Goal: Task Accomplishment & Management: Complete application form

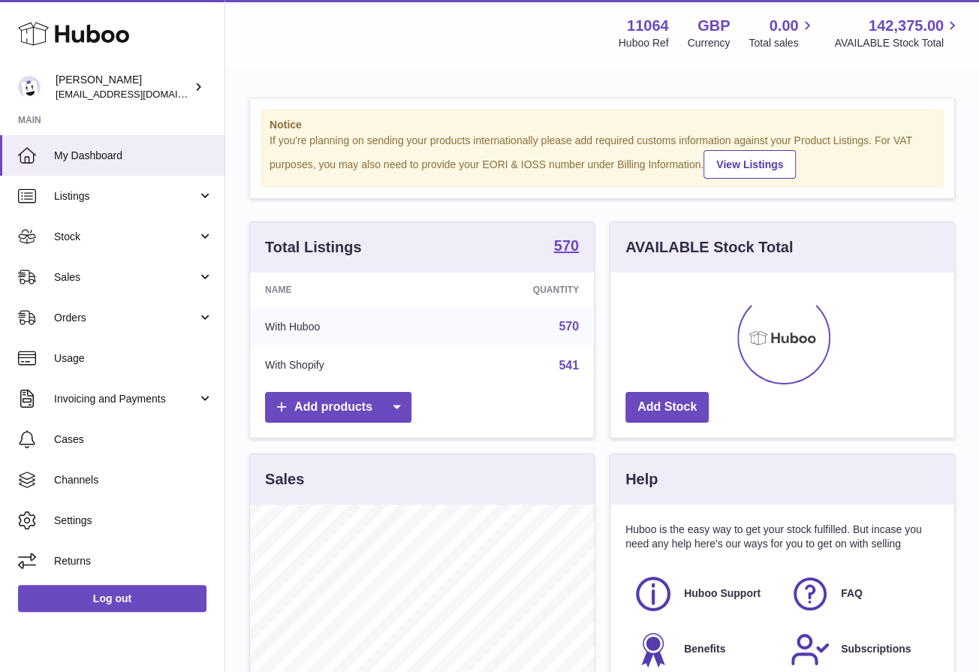
scroll to position [234, 344]
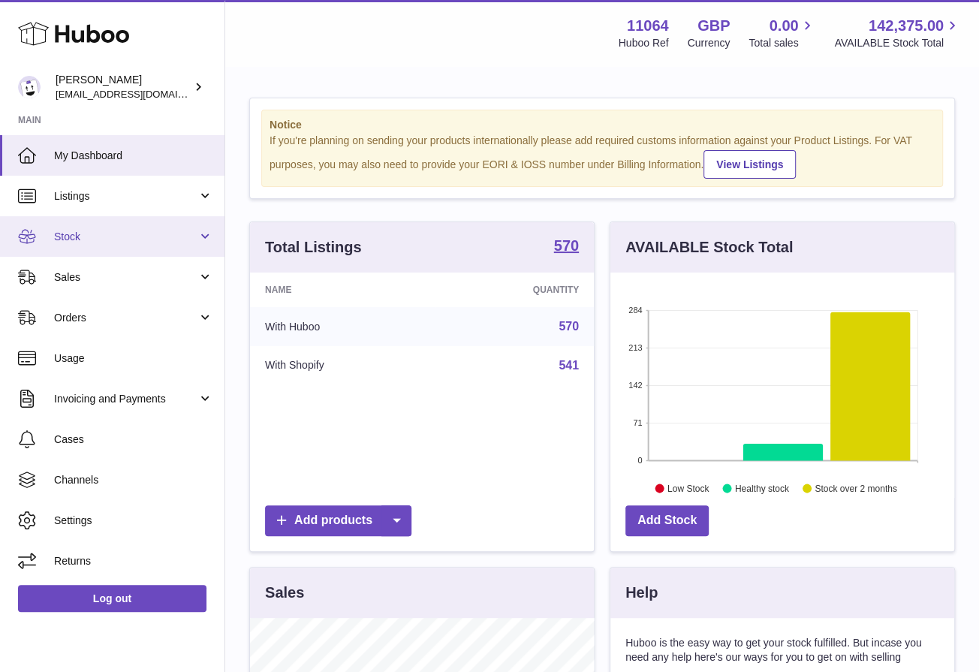
click at [160, 239] on span "Stock" at bounding box center [125, 237] width 143 height 14
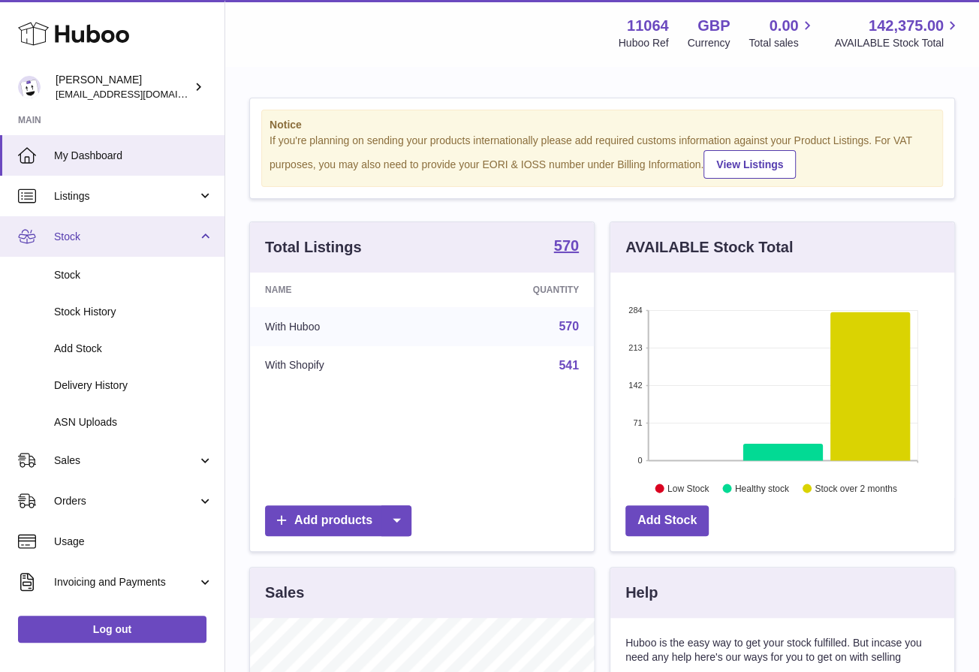
click at [160, 239] on span "Stock" at bounding box center [125, 237] width 143 height 14
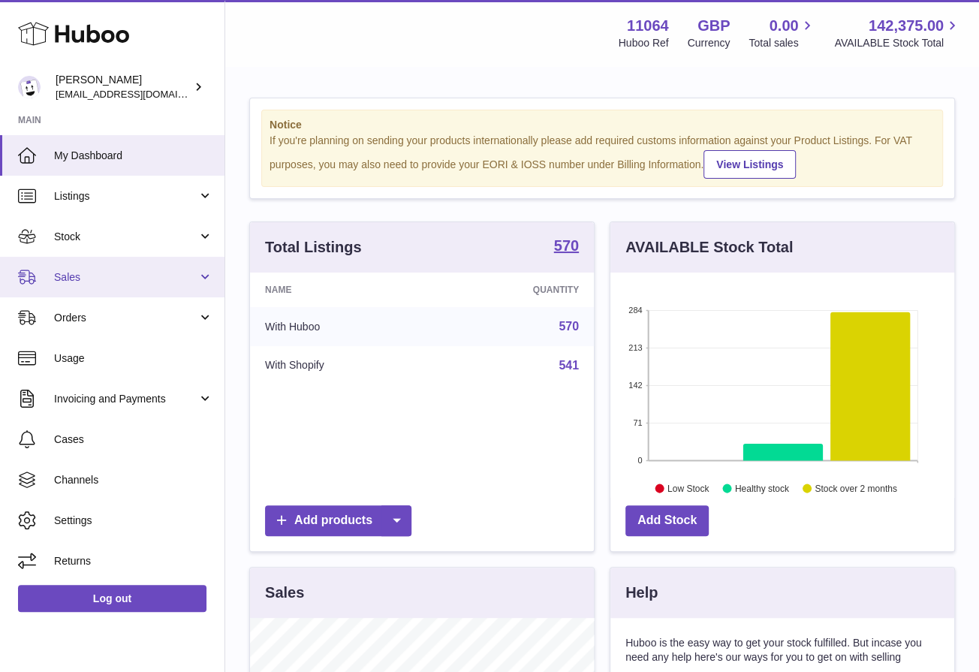
click at [123, 276] on span "Sales" at bounding box center [125, 277] width 143 height 14
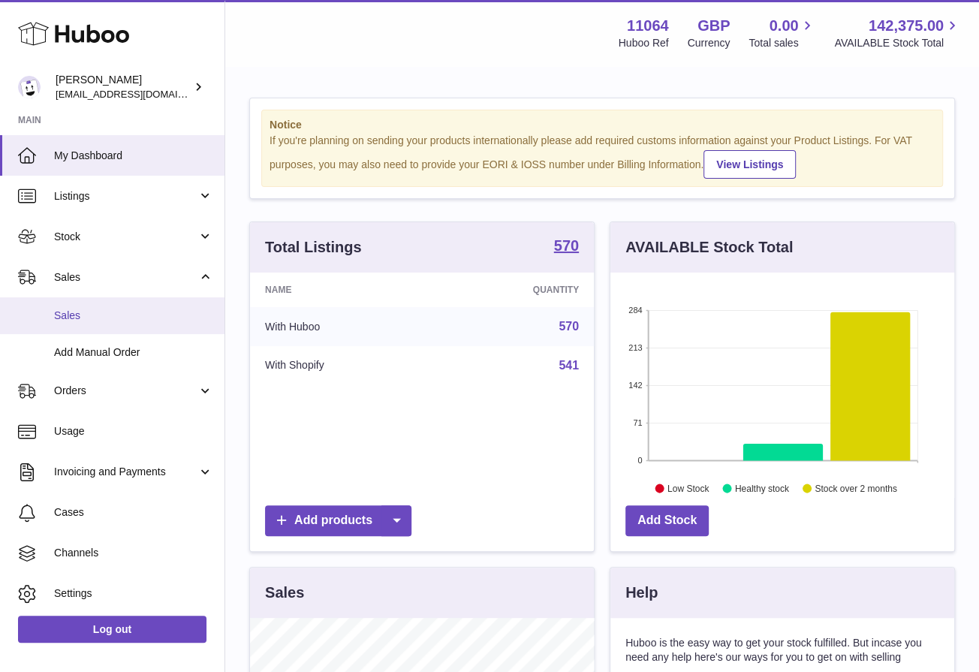
click at [136, 324] on link "Sales" at bounding box center [112, 315] width 225 height 37
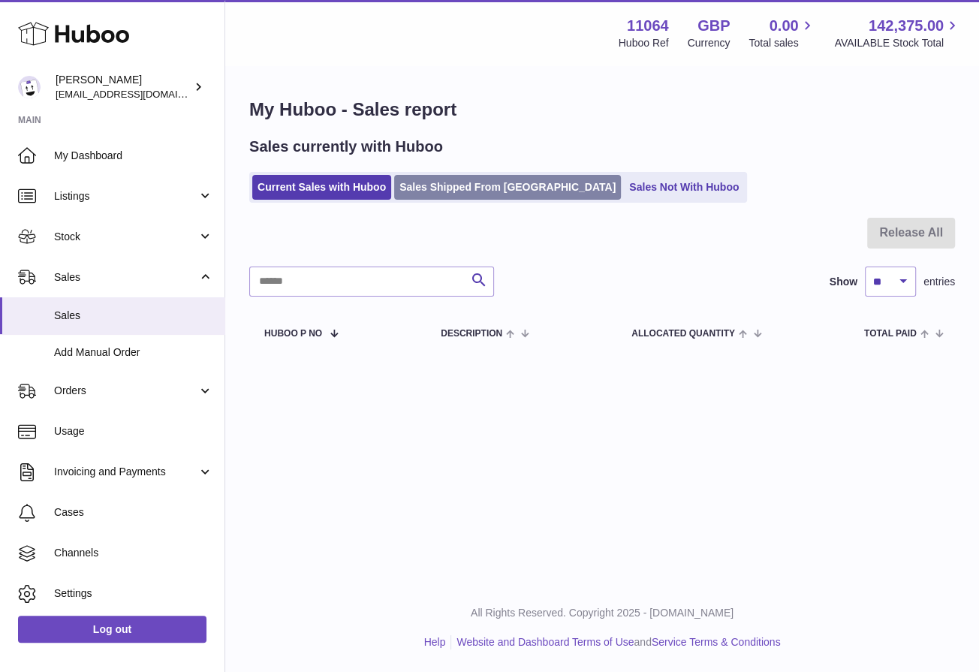
click at [461, 186] on link "Sales Shipped From [GEOGRAPHIC_DATA]" at bounding box center [507, 187] width 227 height 25
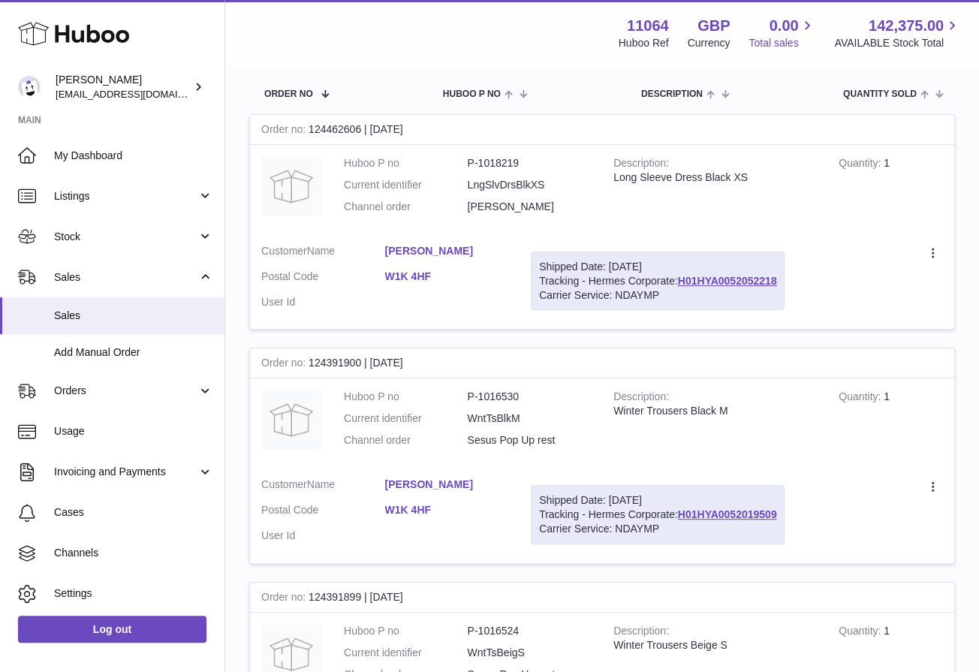
scroll to position [222, 0]
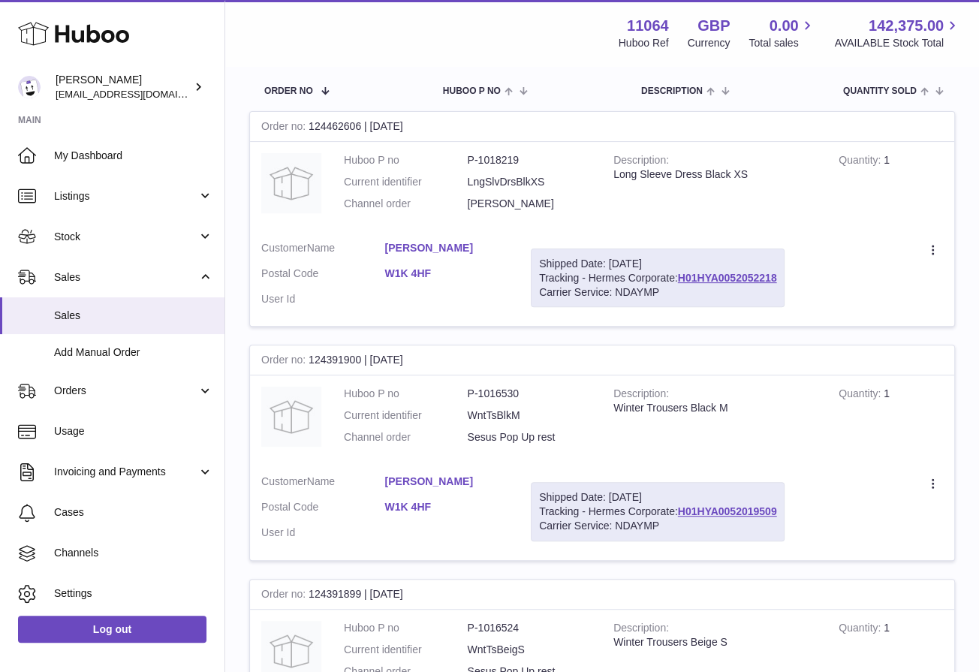
click at [814, 219] on td "Description Long Sleeve Dress Black XS" at bounding box center [714, 186] width 225 height 88
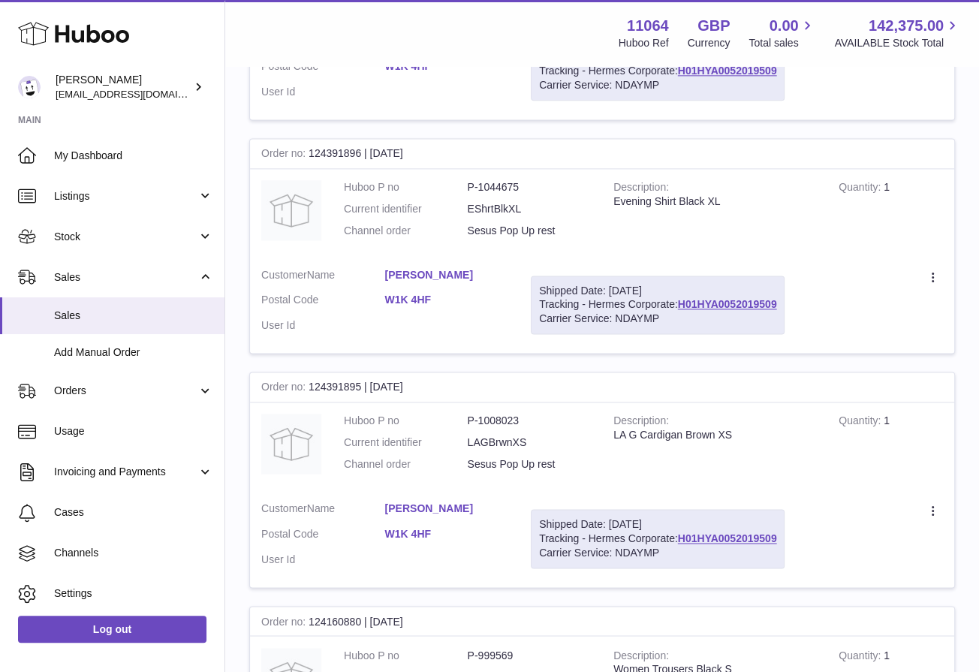
scroll to position [1345, 0]
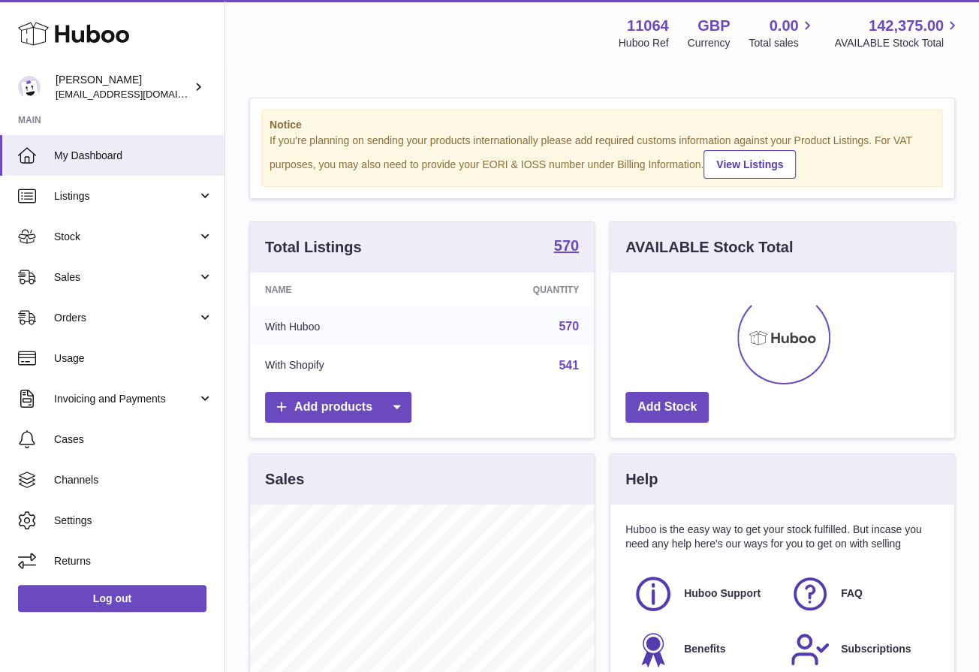
scroll to position [234, 344]
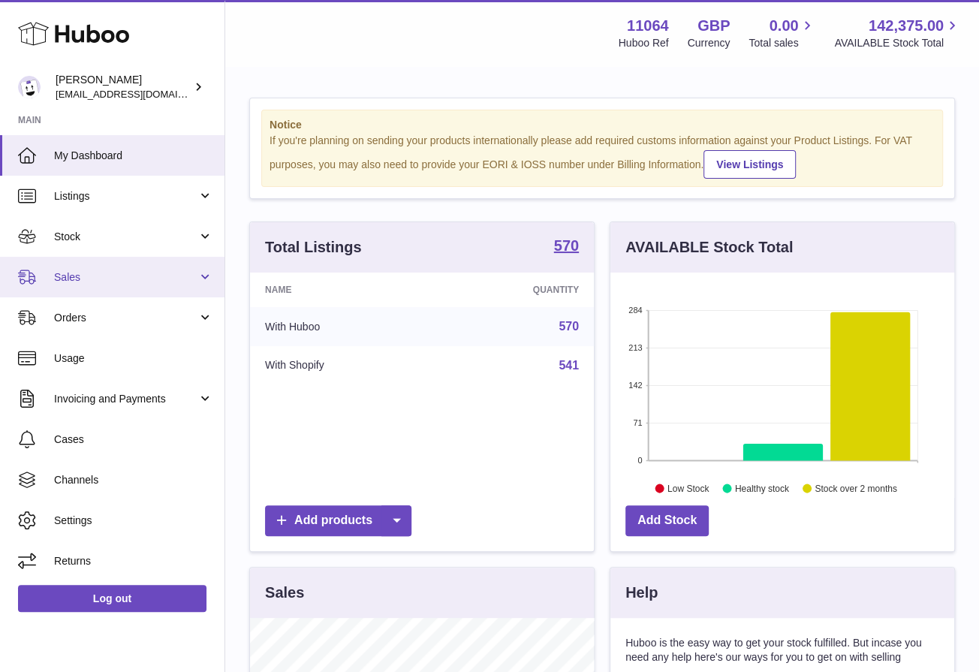
click at [141, 265] on link "Sales" at bounding box center [112, 277] width 225 height 41
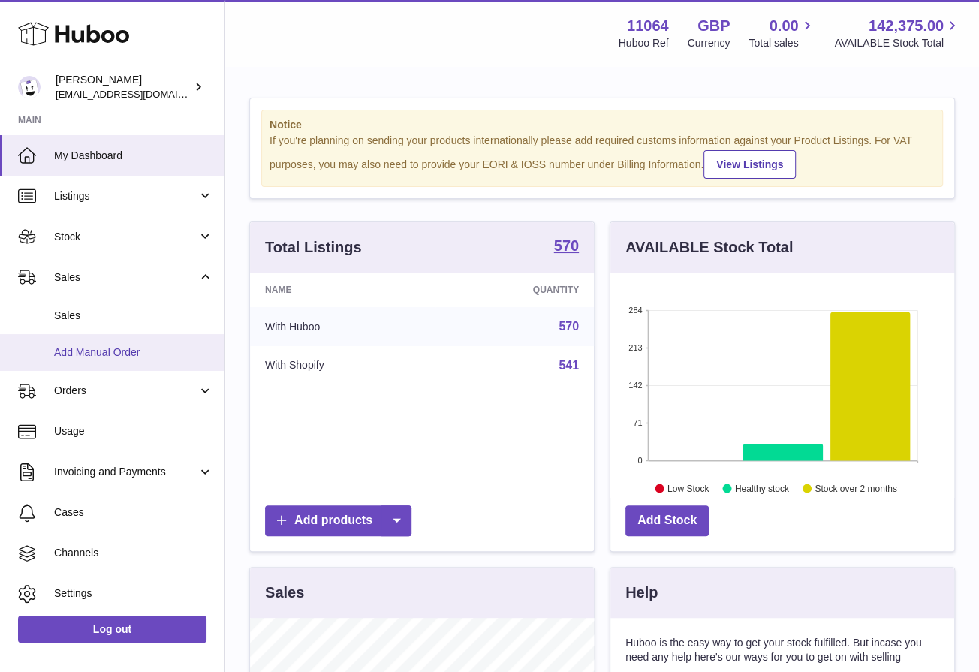
click at [163, 357] on span "Add Manual Order" at bounding box center [133, 353] width 159 height 14
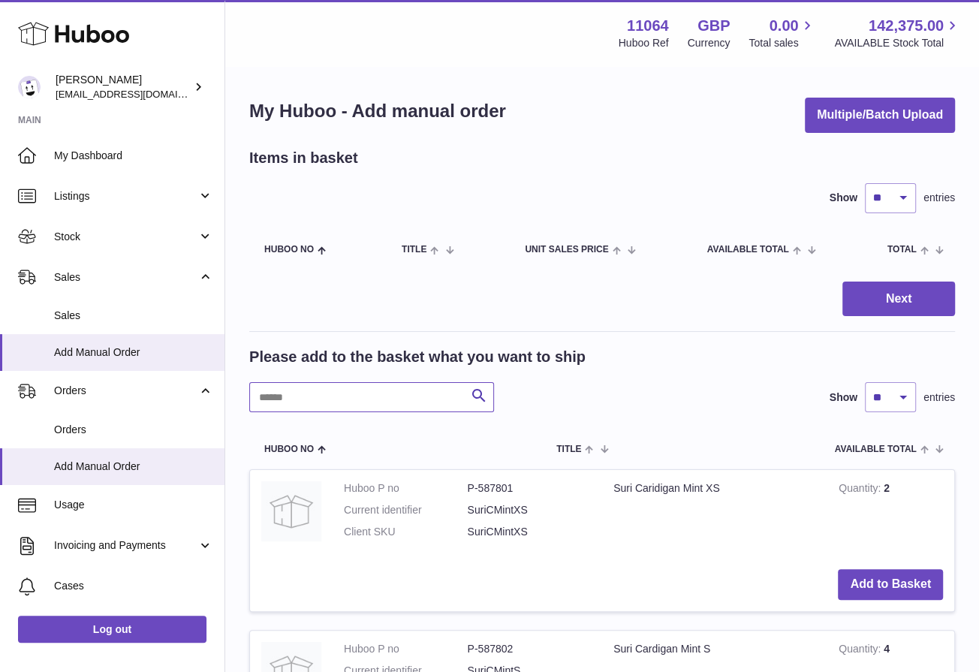
click at [406, 390] on input "text" at bounding box center [371, 397] width 245 height 30
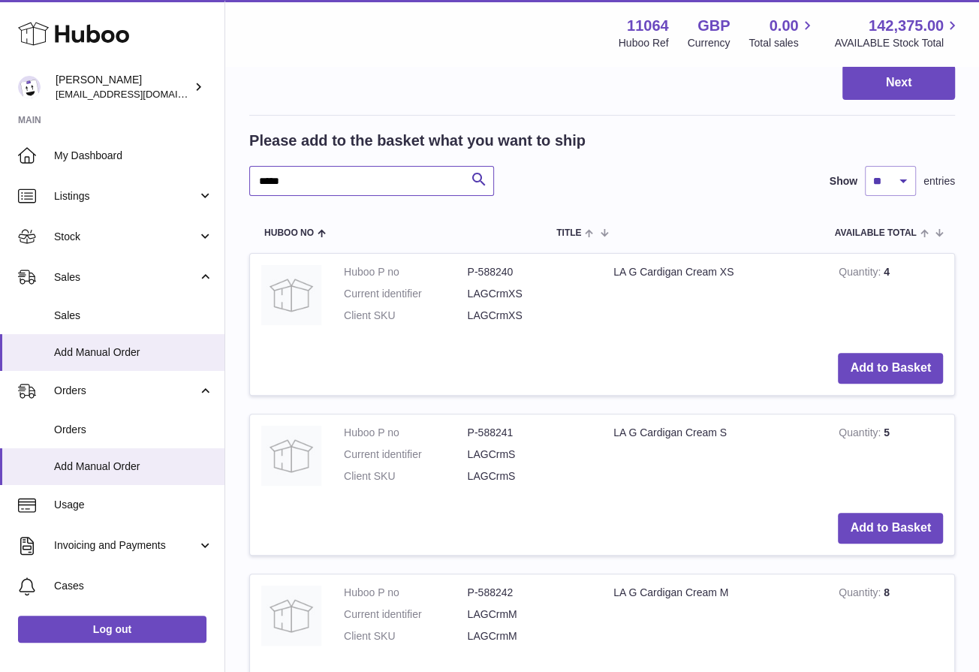
scroll to position [287, 0]
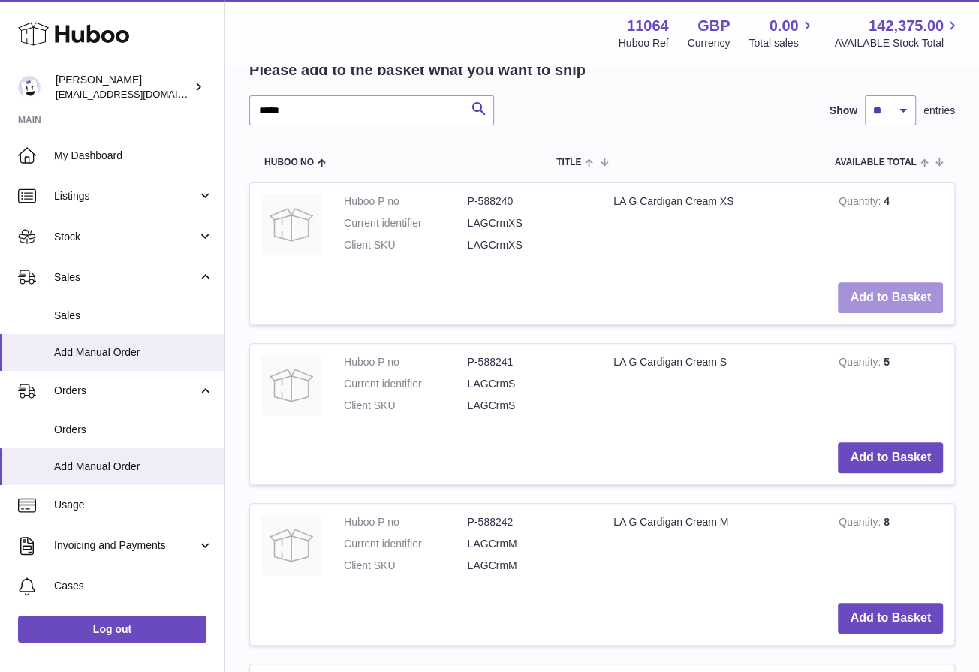
click at [916, 299] on button "Add to Basket" at bounding box center [890, 297] width 105 height 31
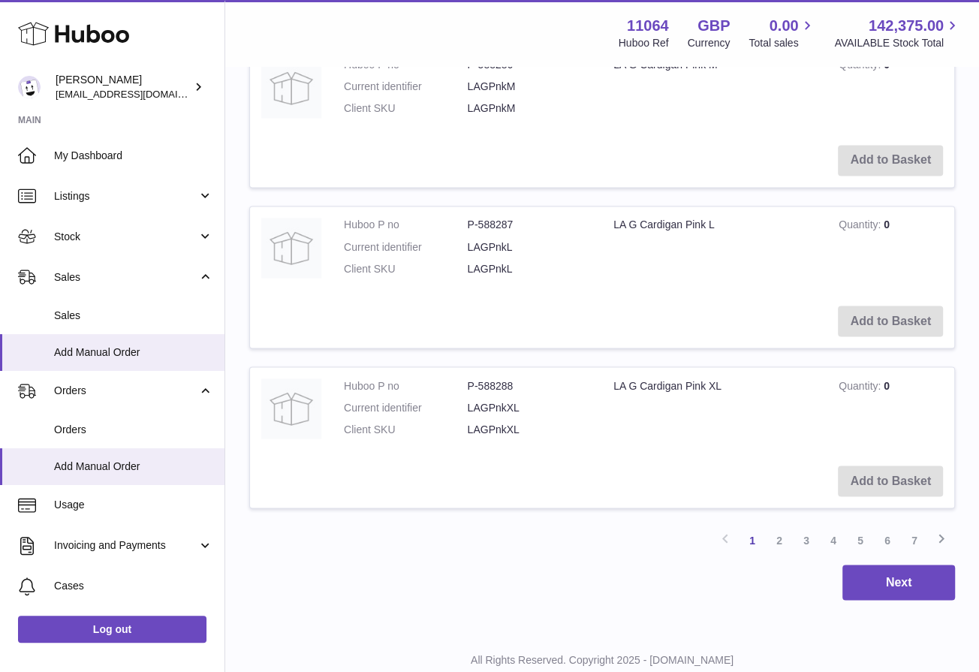
scroll to position [1752, 0]
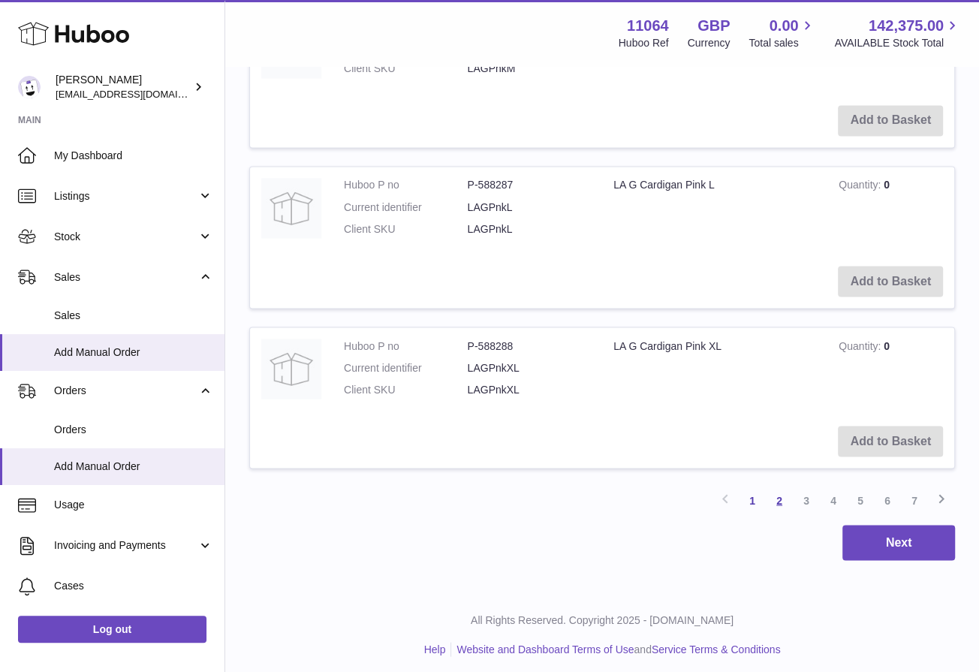
click at [786, 494] on link "2" at bounding box center [779, 500] width 27 height 27
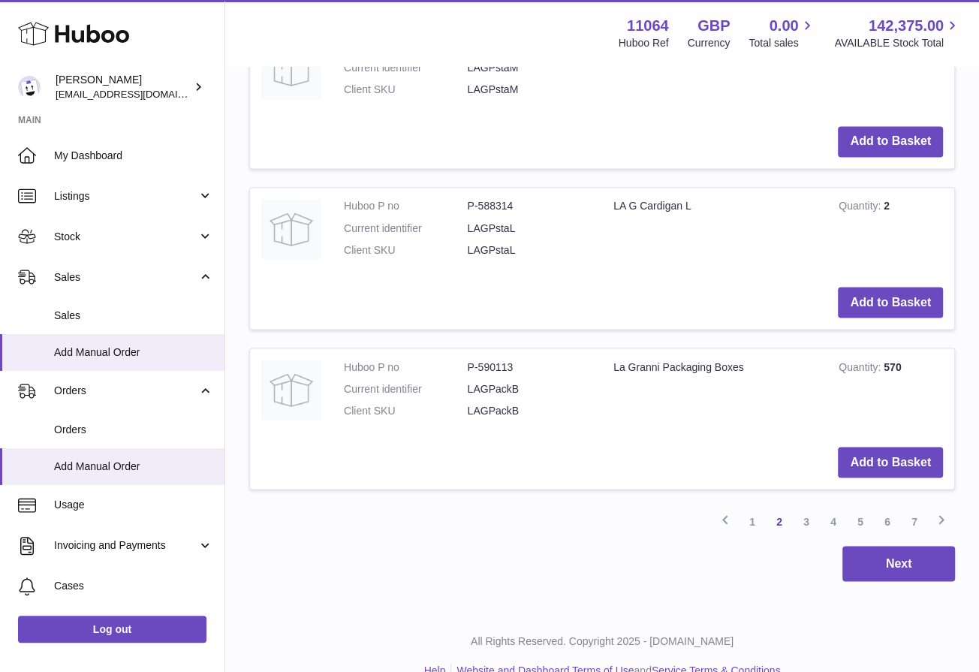
scroll to position [1735, 0]
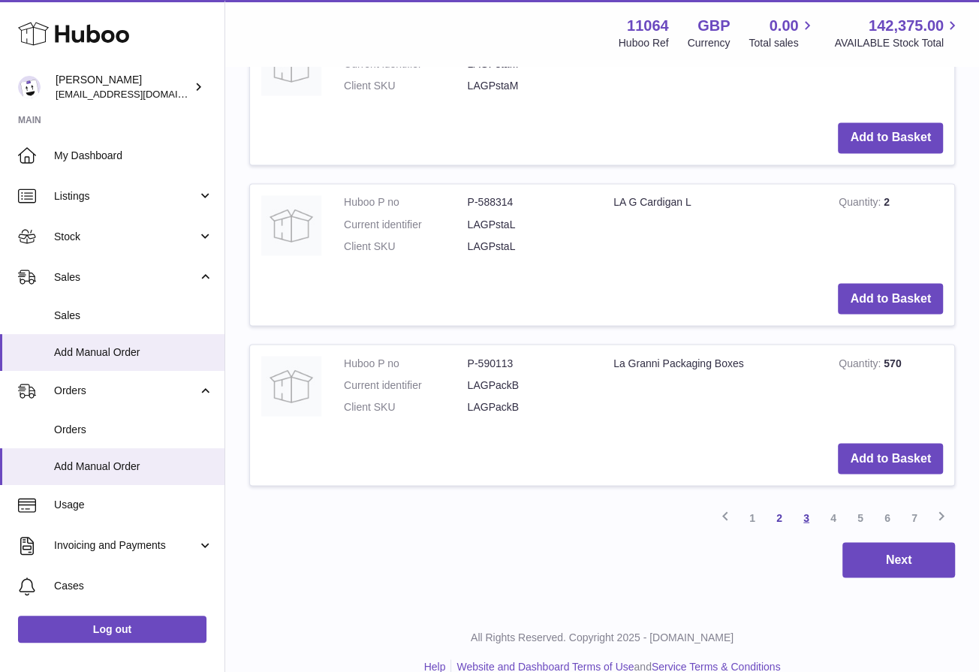
click at [806, 514] on link "3" at bounding box center [806, 517] width 27 height 27
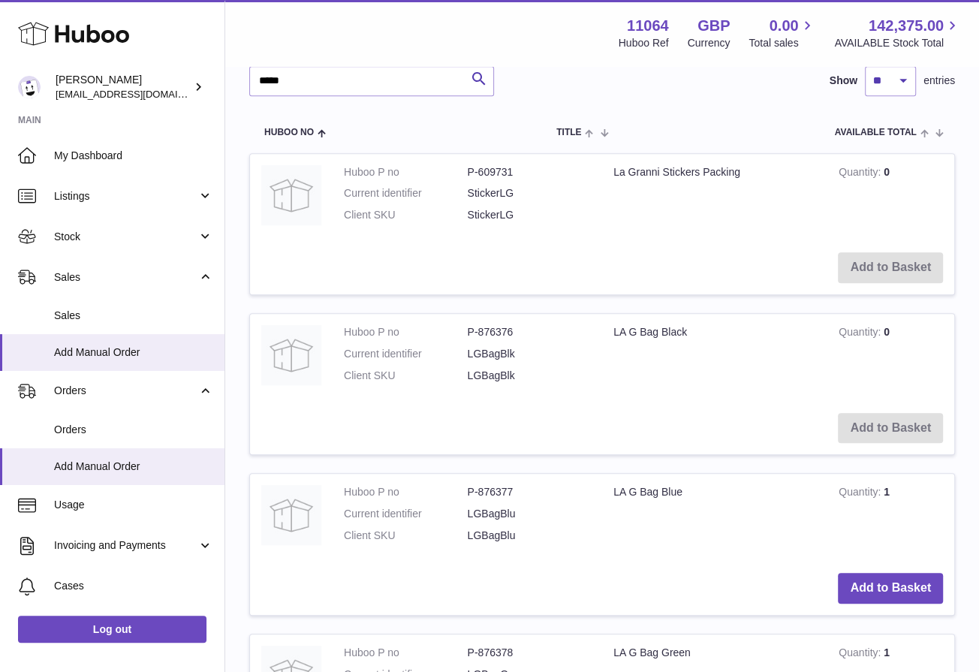
scroll to position [436, 0]
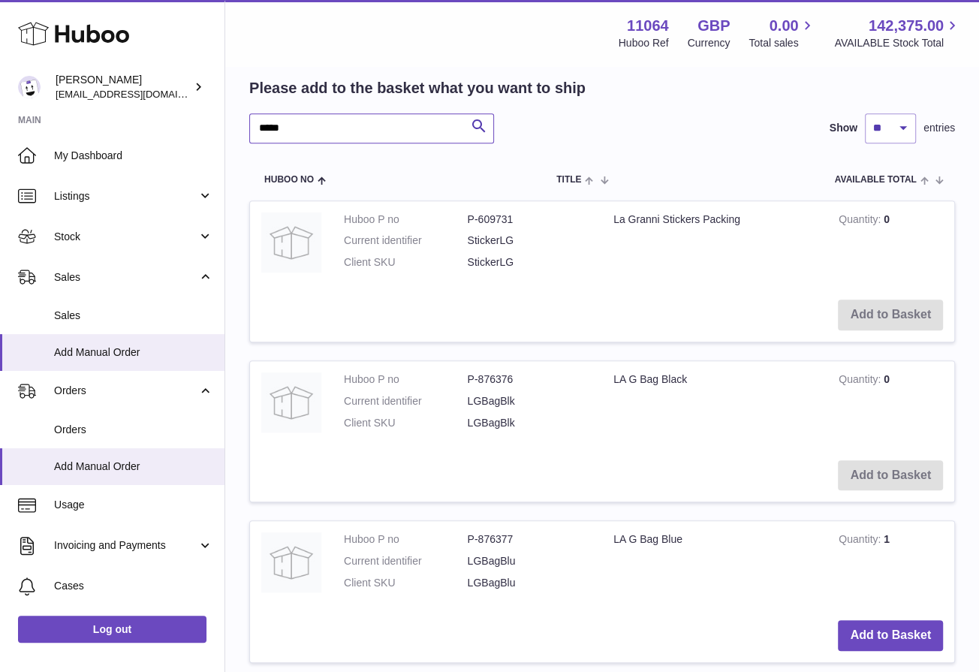
click at [408, 140] on input "****" at bounding box center [371, 128] width 245 height 30
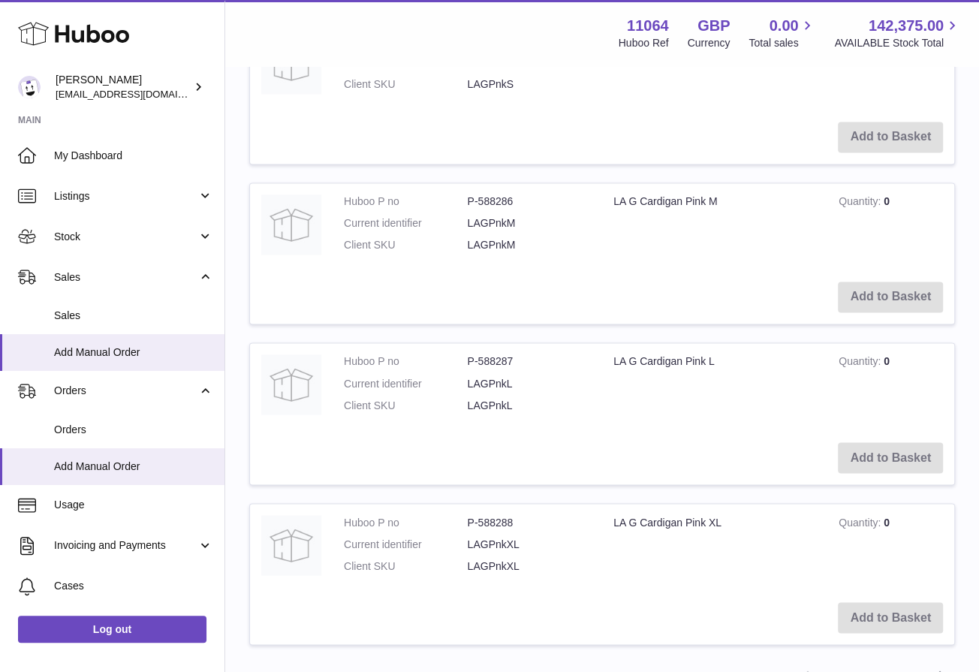
scroll to position [1752, 0]
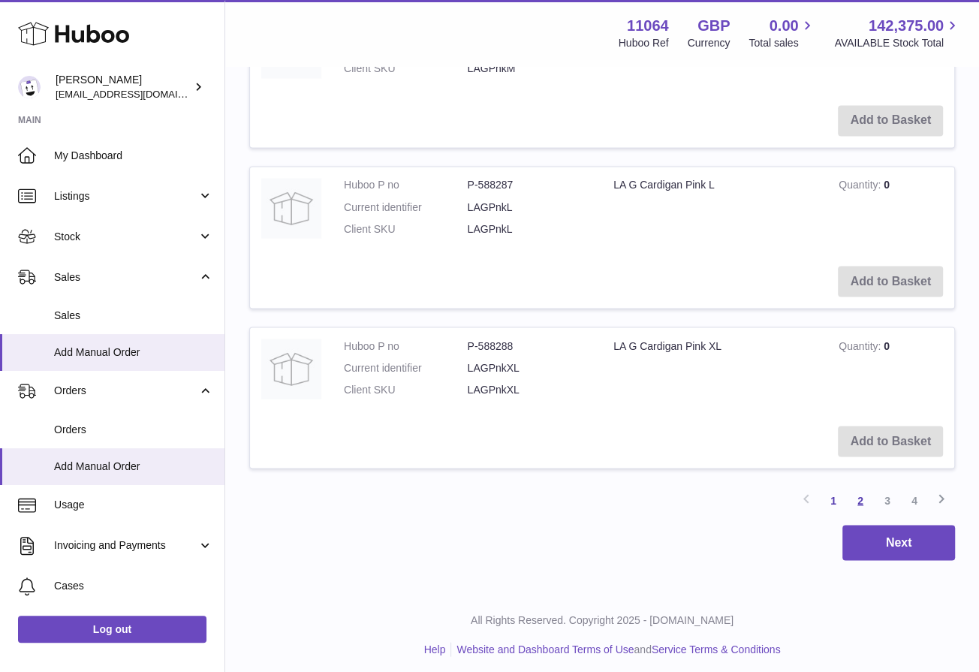
click at [858, 499] on link "2" at bounding box center [860, 500] width 27 height 27
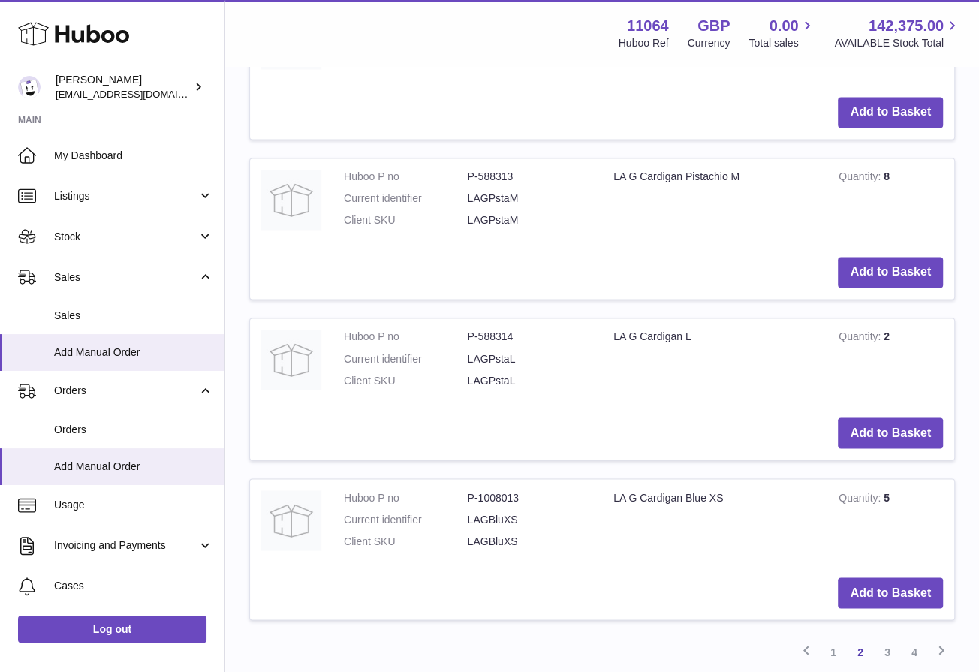
scroll to position [1604, 0]
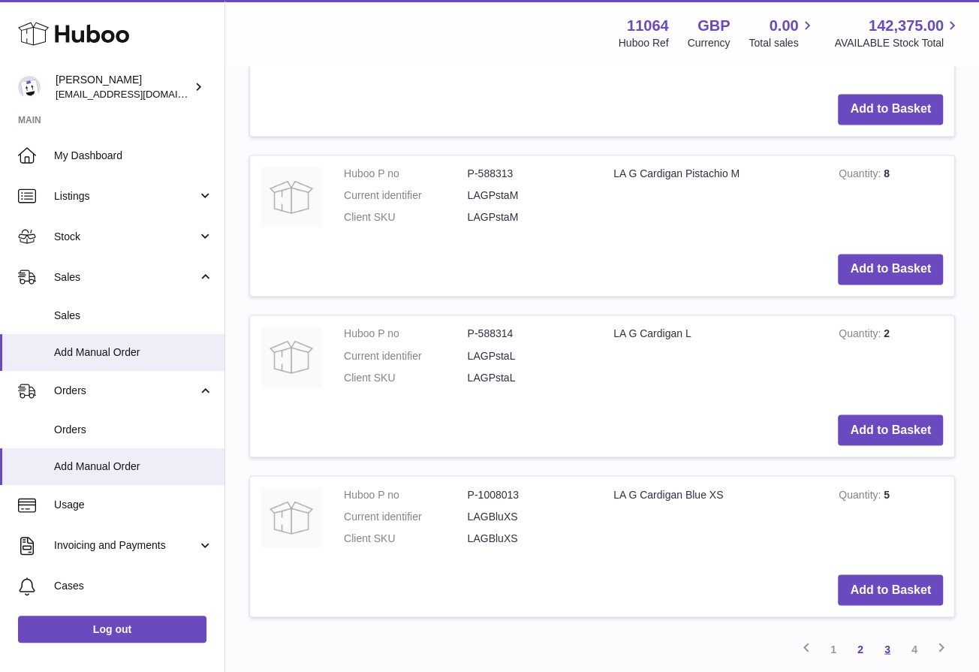
click at [883, 645] on link "3" at bounding box center [887, 648] width 27 height 27
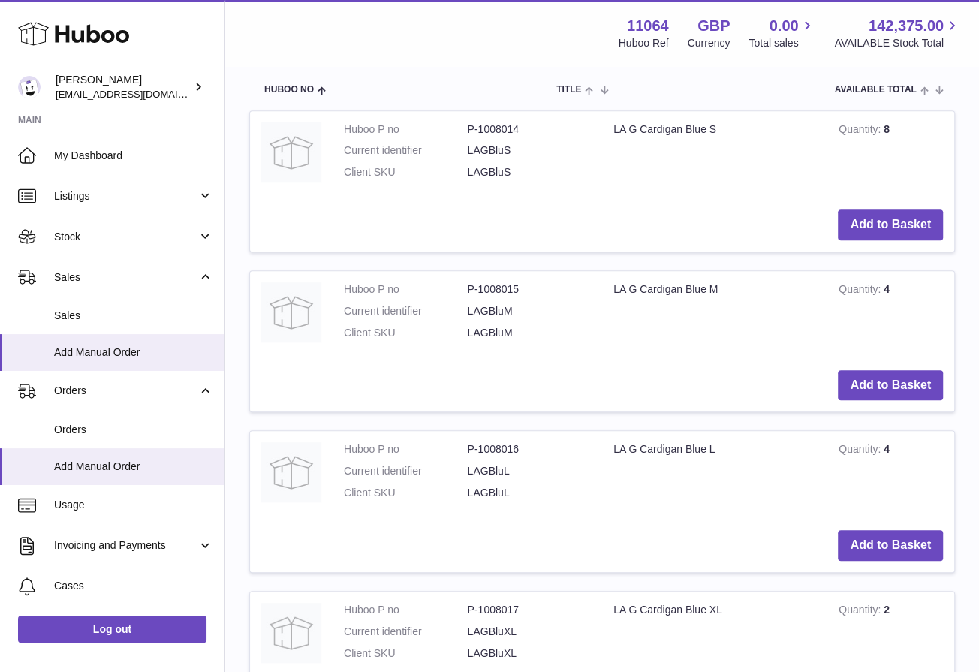
scroll to position [487, 0]
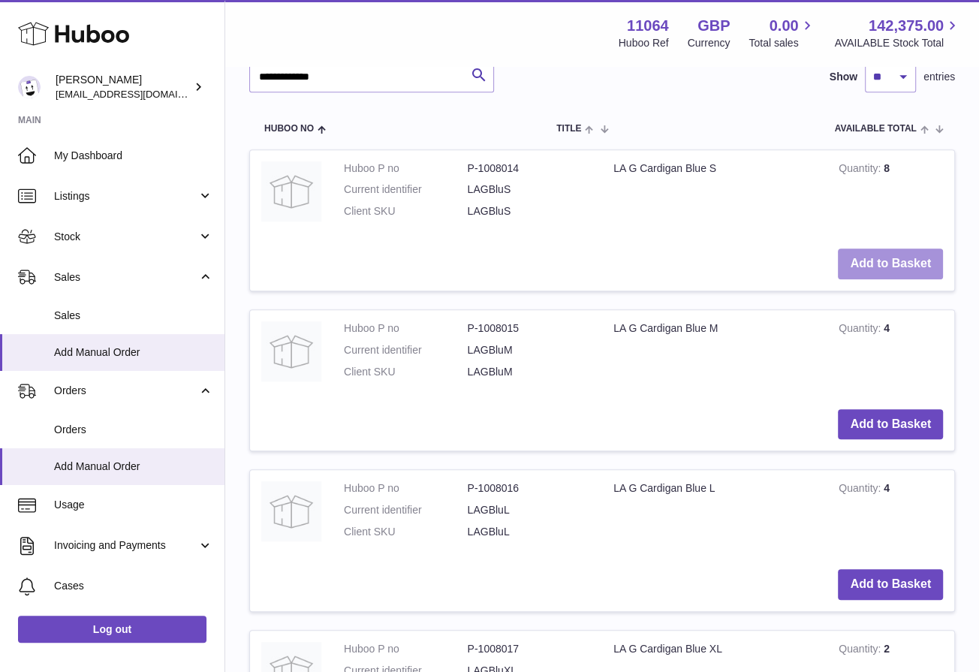
click at [922, 263] on button "Add to Basket" at bounding box center [890, 264] width 105 height 31
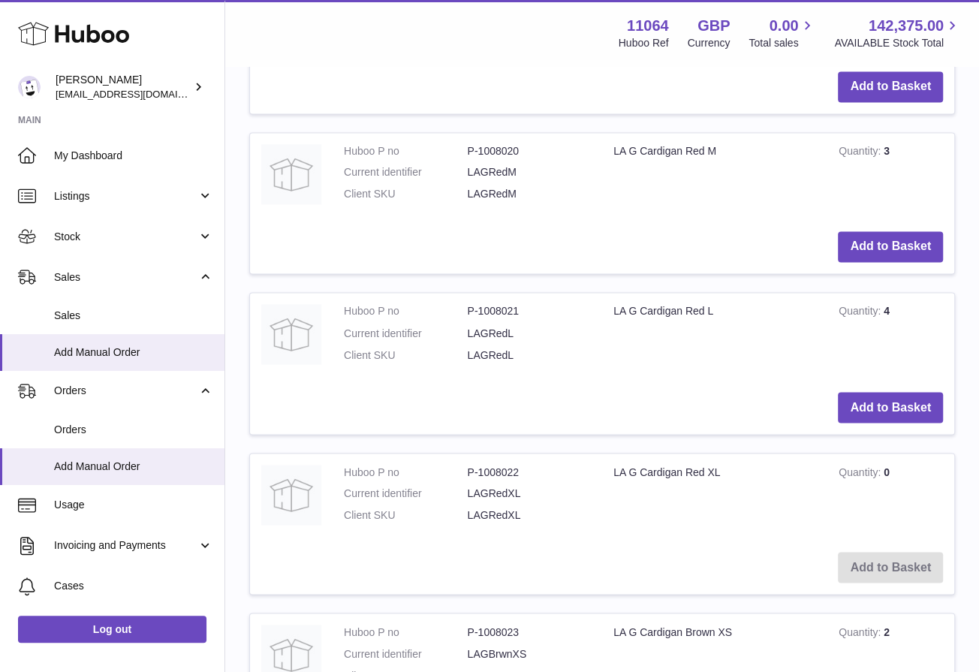
scroll to position [1918, 0]
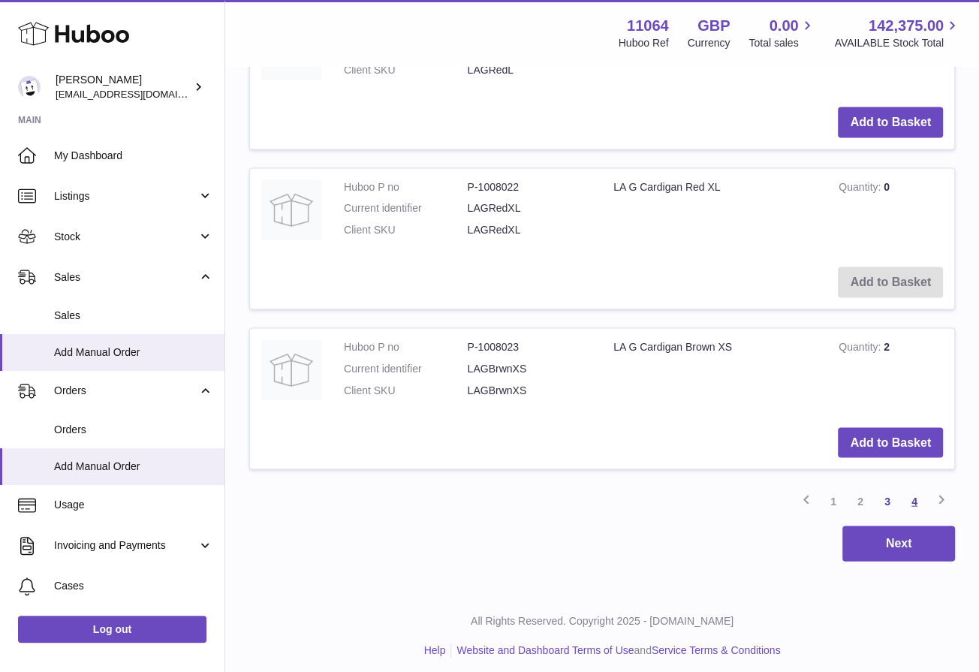
click at [916, 494] on link "4" at bounding box center [914, 500] width 27 height 27
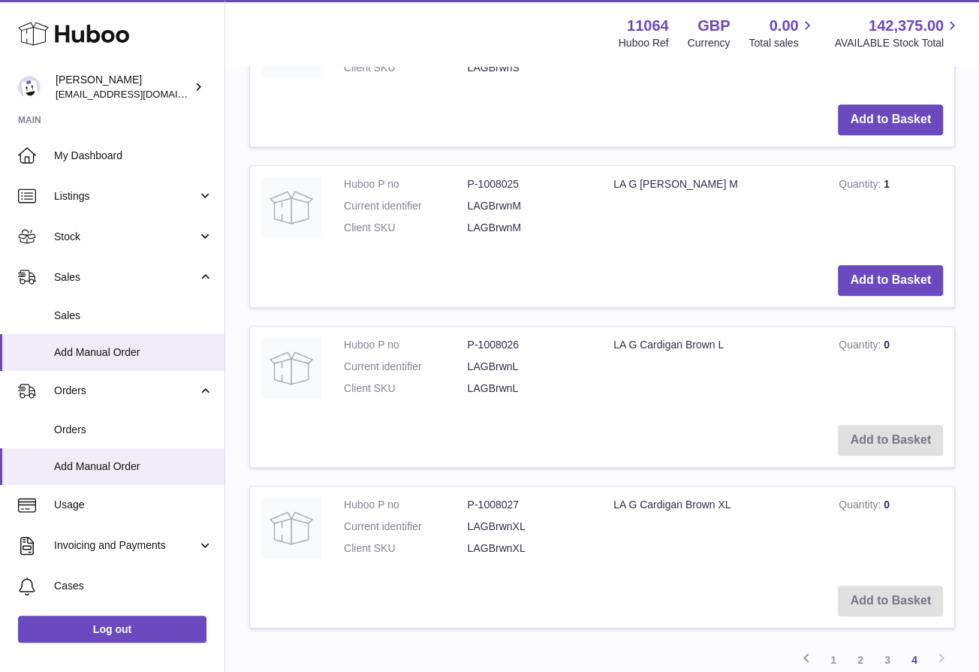
scroll to position [800, 0]
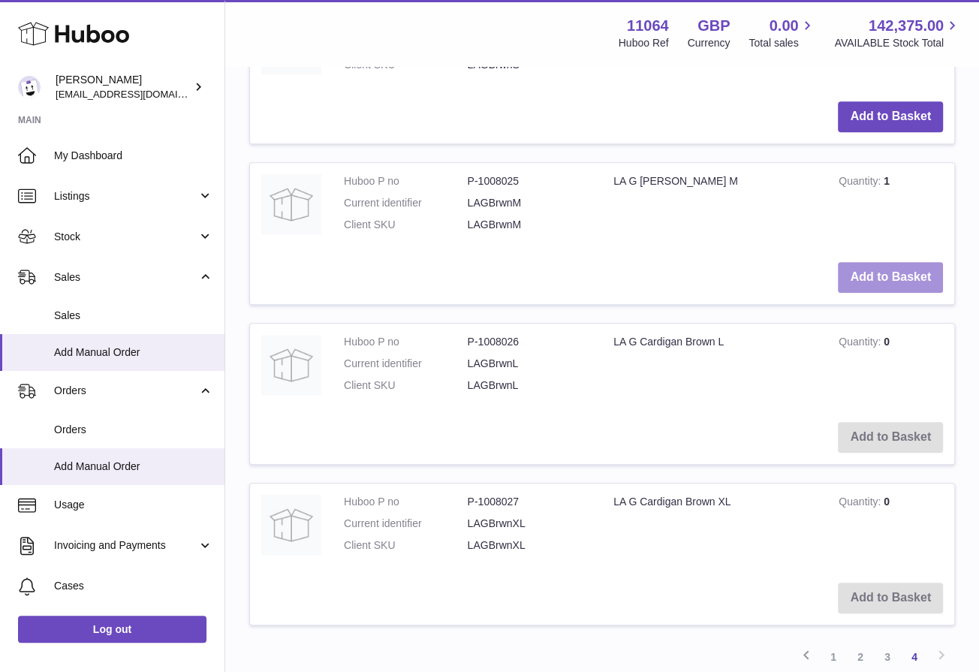
click at [903, 273] on button "Add to Basket" at bounding box center [890, 277] width 105 height 31
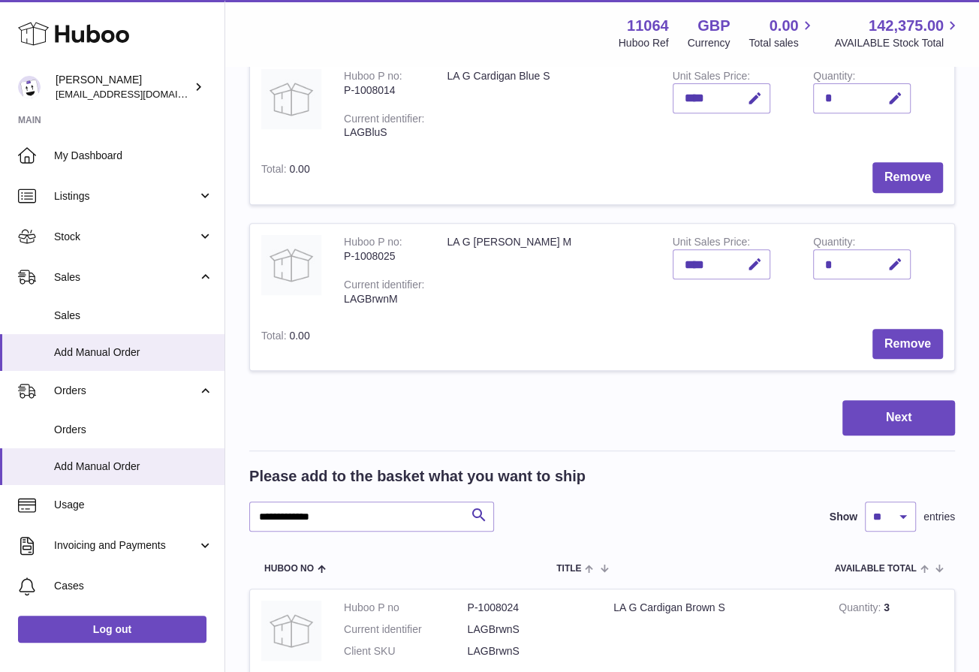
scroll to position [398, 0]
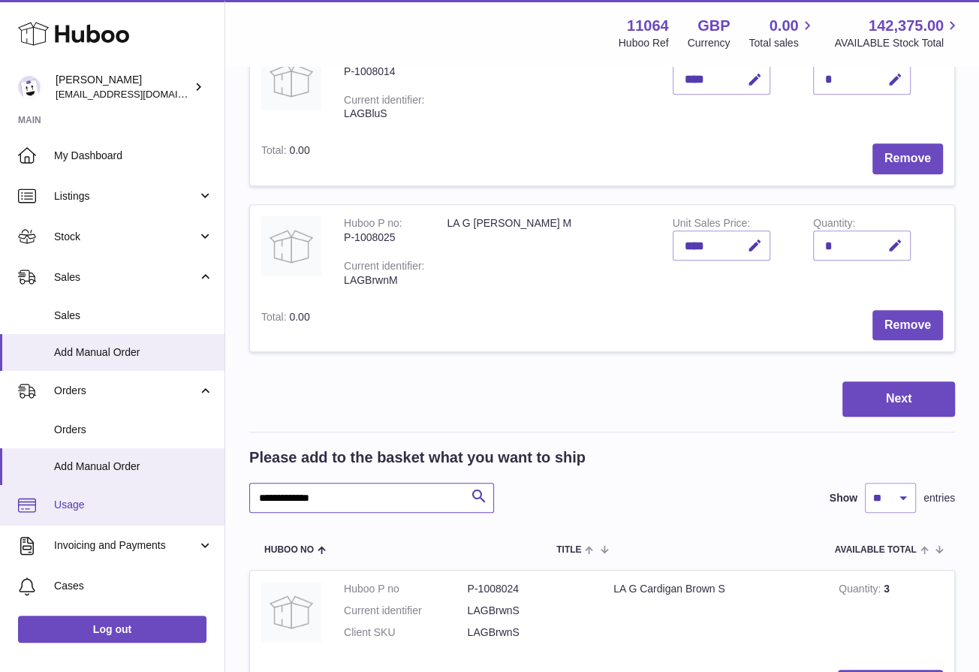
drag, startPoint x: 343, startPoint y: 496, endPoint x: 195, endPoint y: 495, distance: 147.2
click at [196, 496] on div "Huboo [PERSON_NAME] [EMAIL_ADDRESS][DOMAIN_NAME] Main My Dashboard Listings Not…" at bounding box center [489, 502] width 979 height 1801
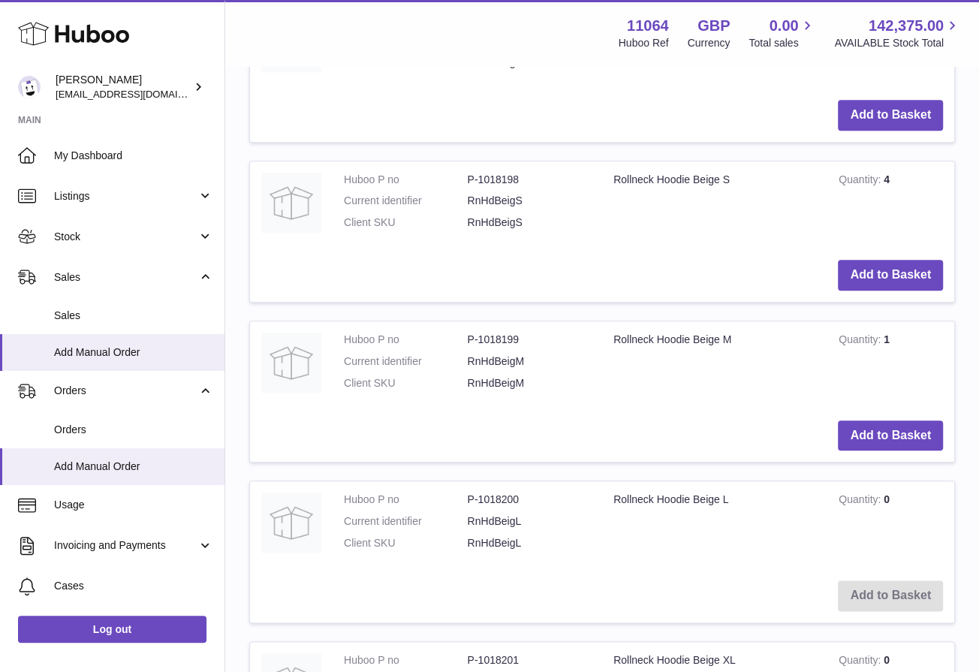
scroll to position [738, 0]
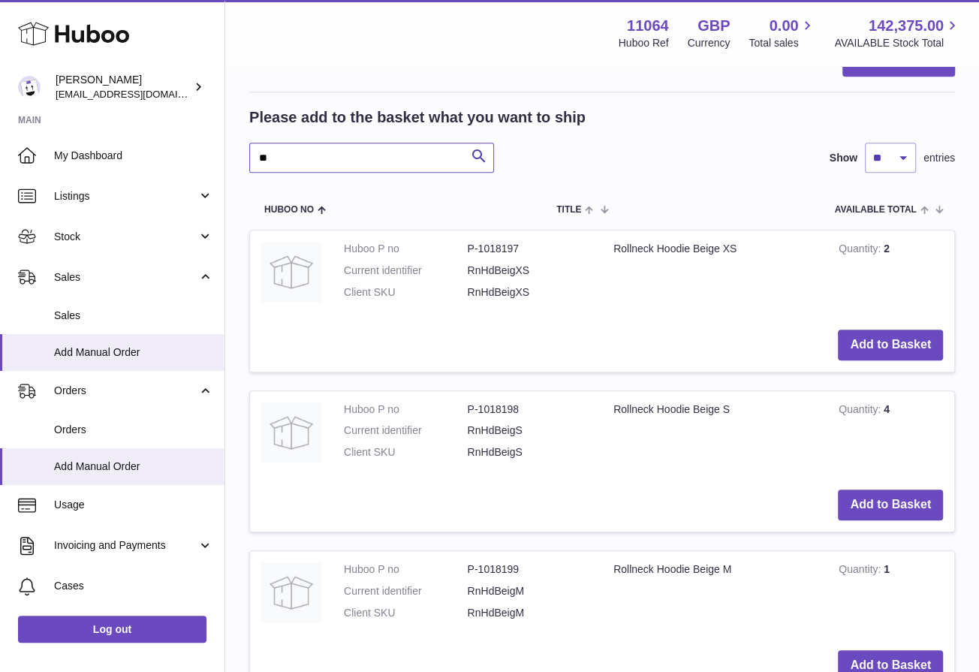
type input "*"
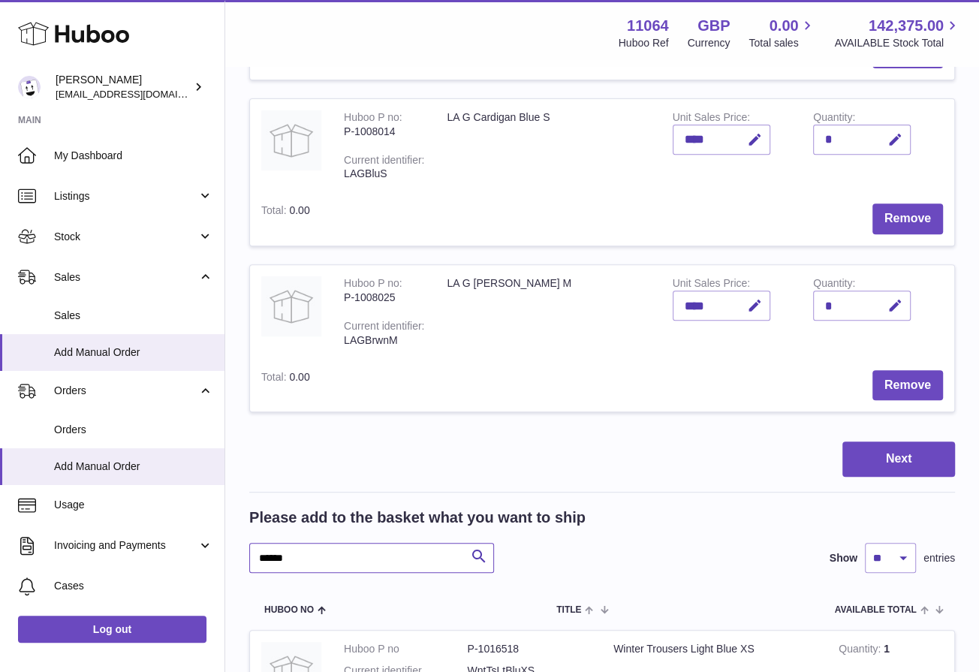
scroll to position [339, 0]
type input "*"
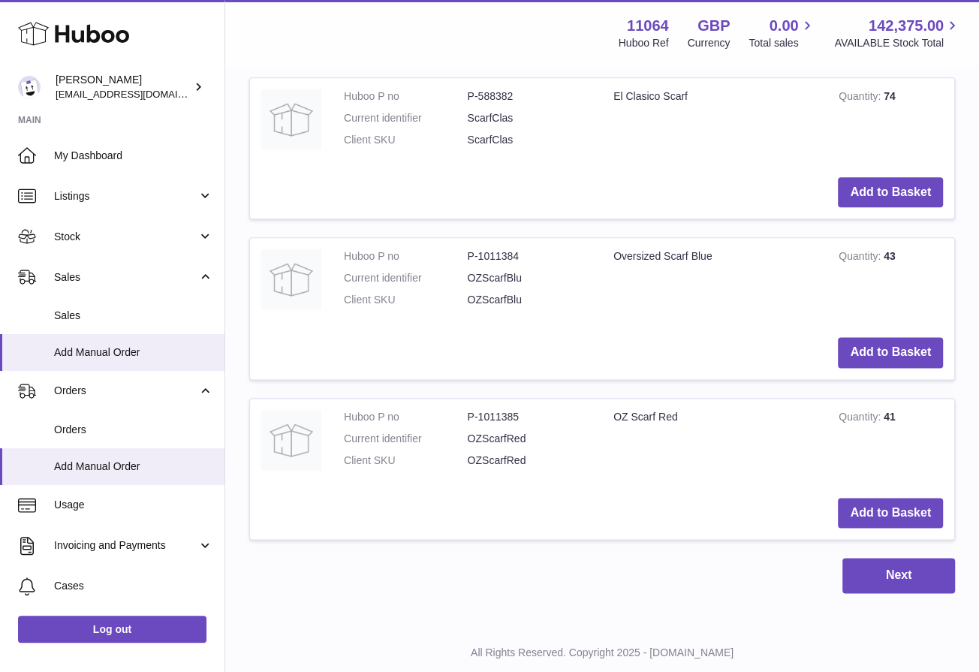
scroll to position [1208, 0]
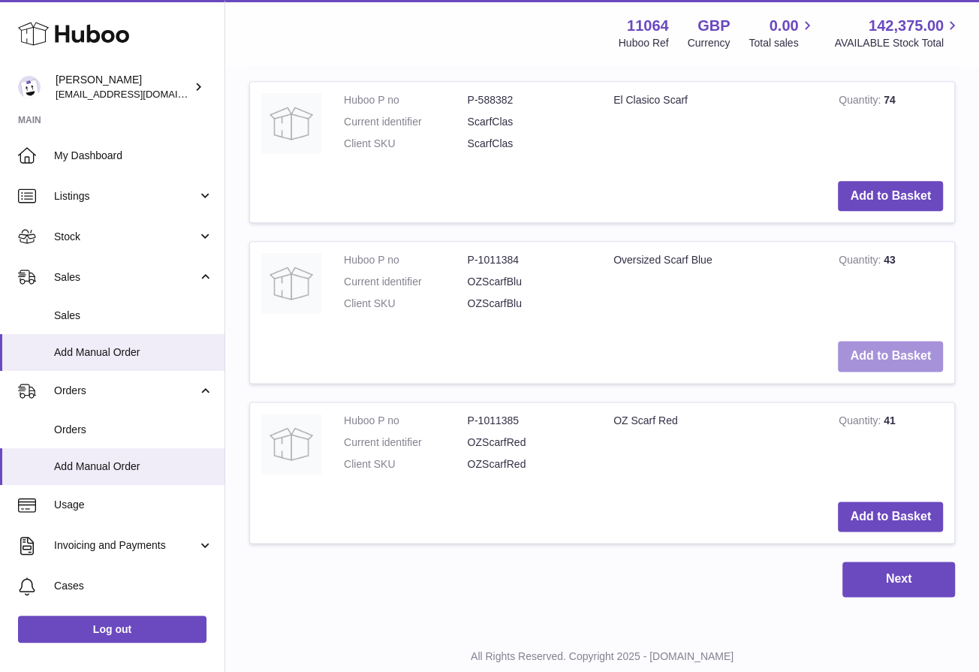
type input "*****"
click at [912, 349] on button "Add to Basket" at bounding box center [890, 356] width 105 height 31
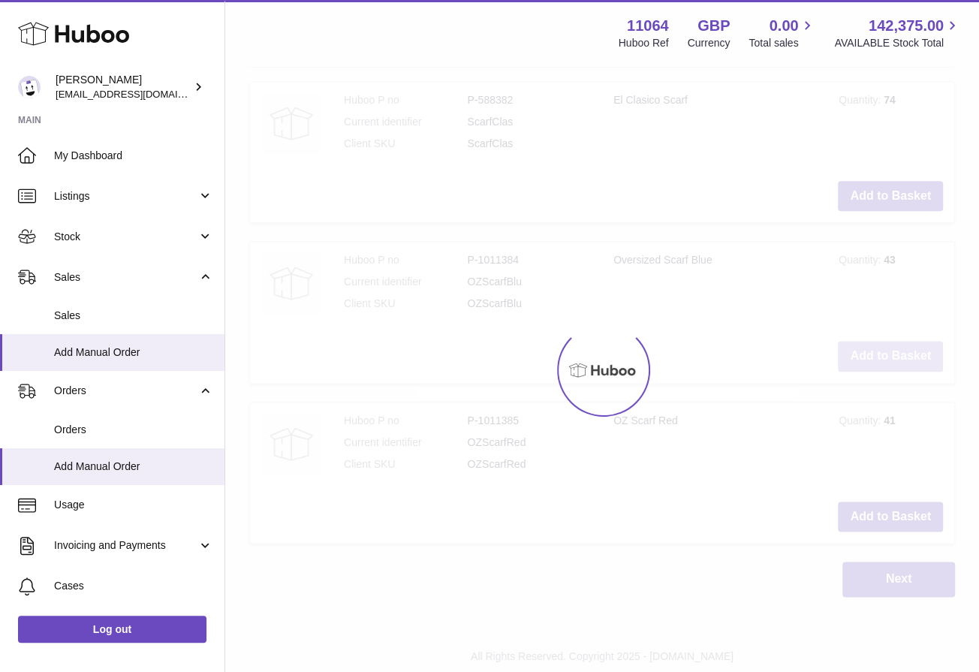
scroll to position [1373, 0]
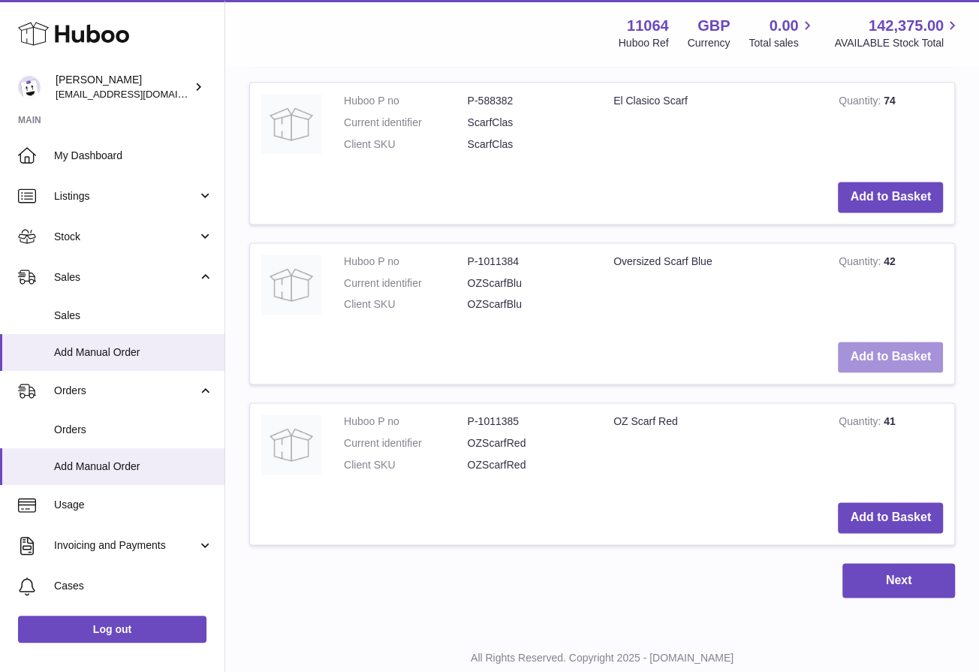
click at [912, 349] on button "Add to Basket" at bounding box center [890, 357] width 105 height 31
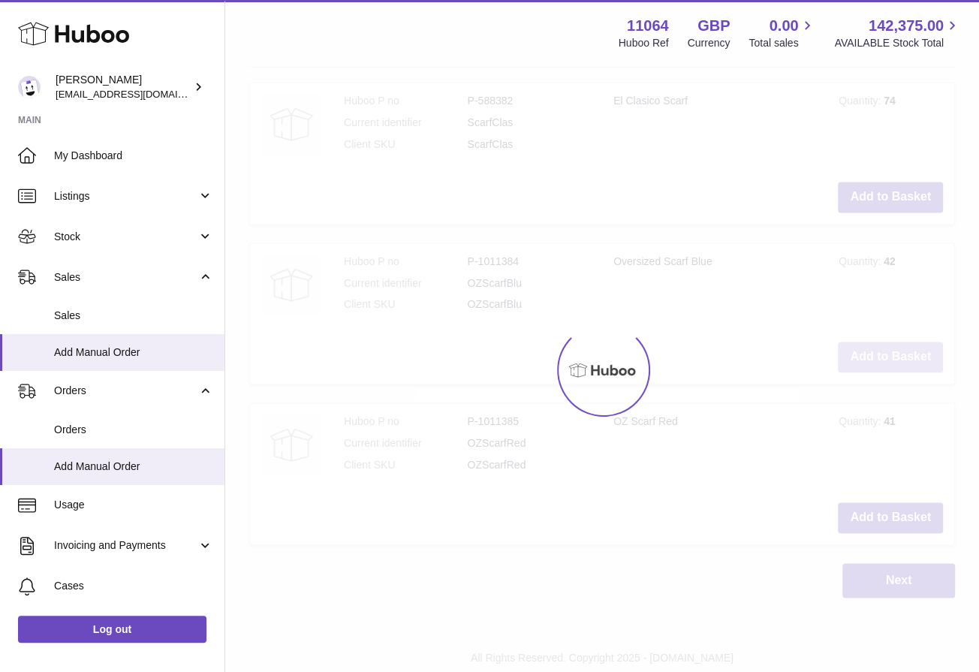
type input "*"
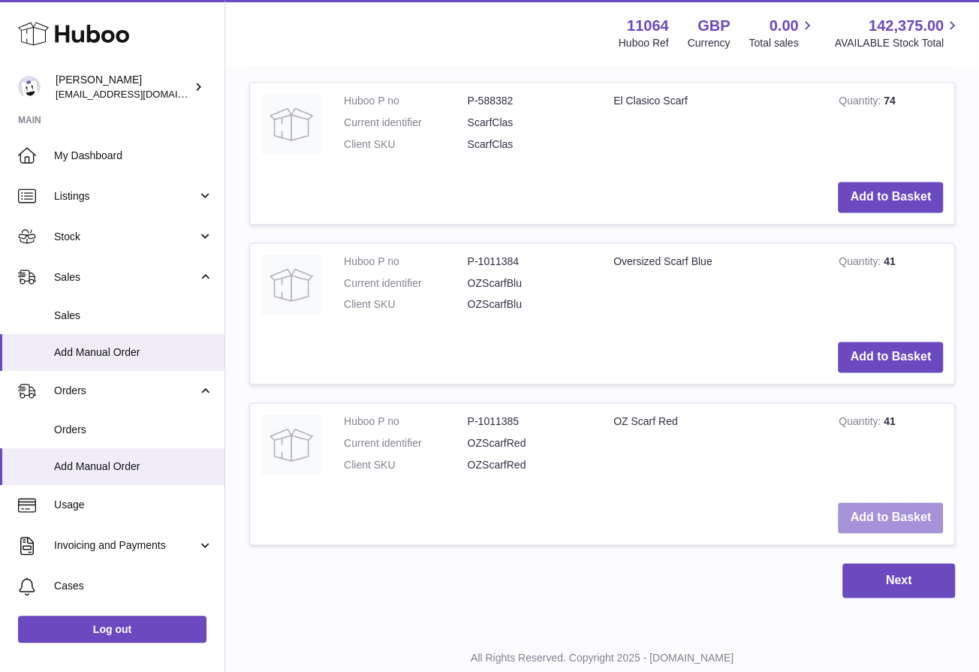
click at [904, 507] on button "Add to Basket" at bounding box center [890, 517] width 105 height 31
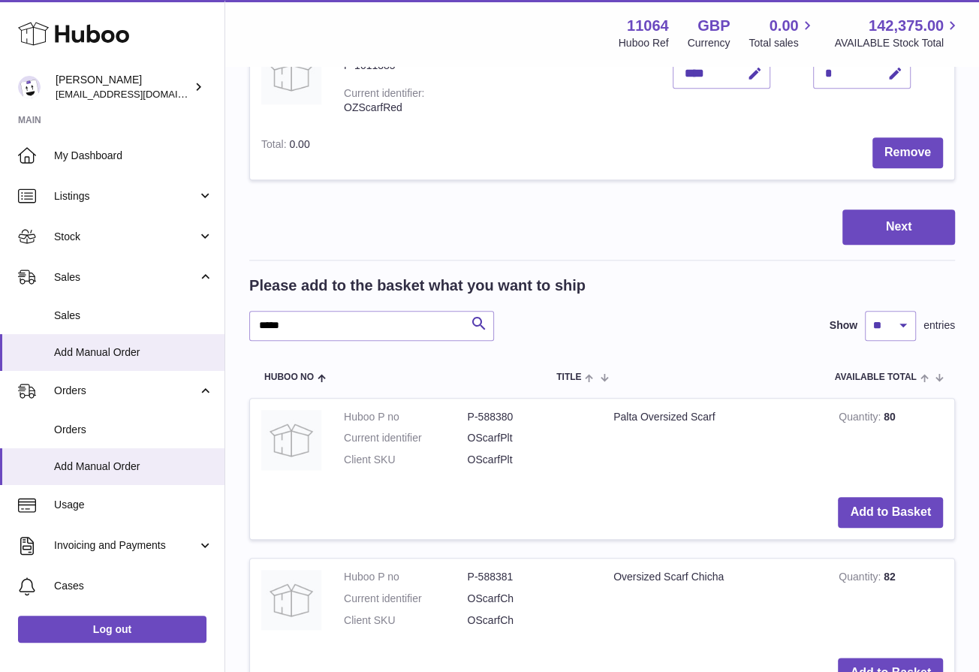
scroll to position [902, 0]
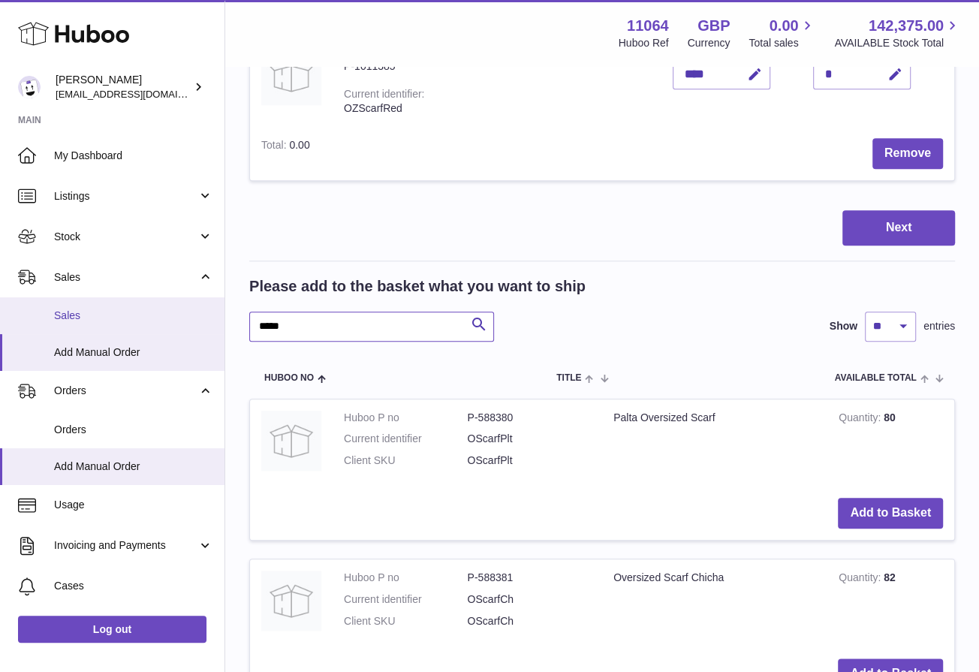
drag, startPoint x: 316, startPoint y: 327, endPoint x: 197, endPoint y: 321, distance: 119.5
click at [197, 321] on div "Huboo [PERSON_NAME] [EMAIL_ADDRESS][DOMAIN_NAME] Main My Dashboard Listings Not…" at bounding box center [489, 226] width 979 height 2256
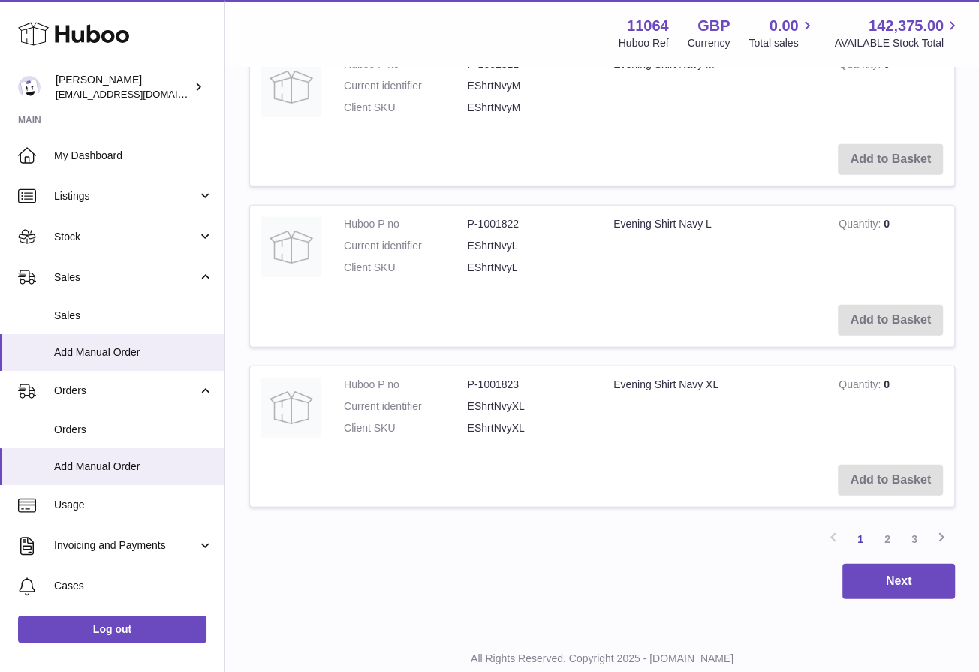
scroll to position [2415, 0]
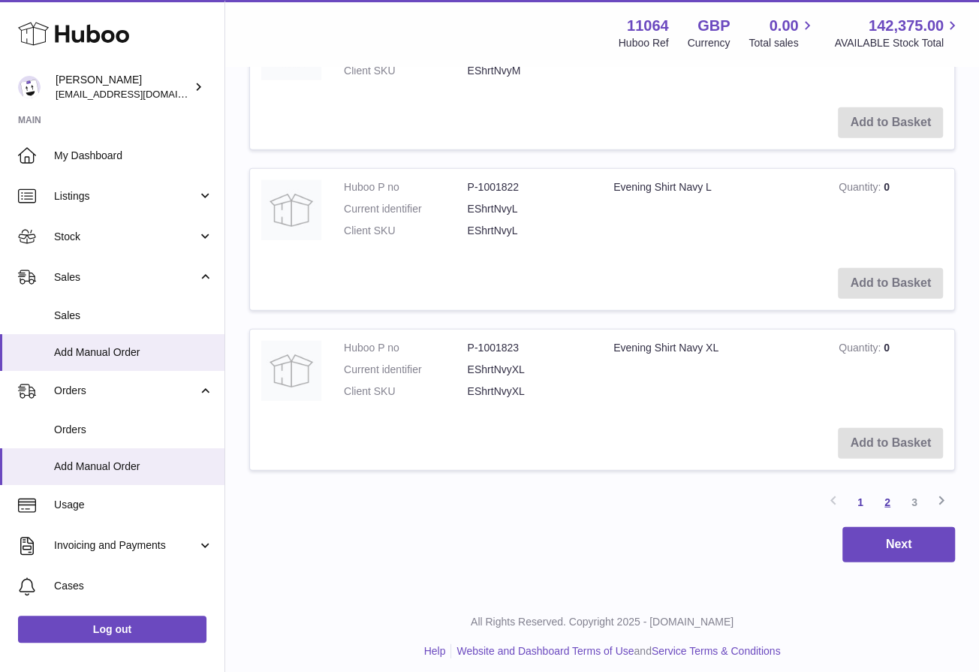
click at [878, 489] on link "2" at bounding box center [887, 502] width 27 height 27
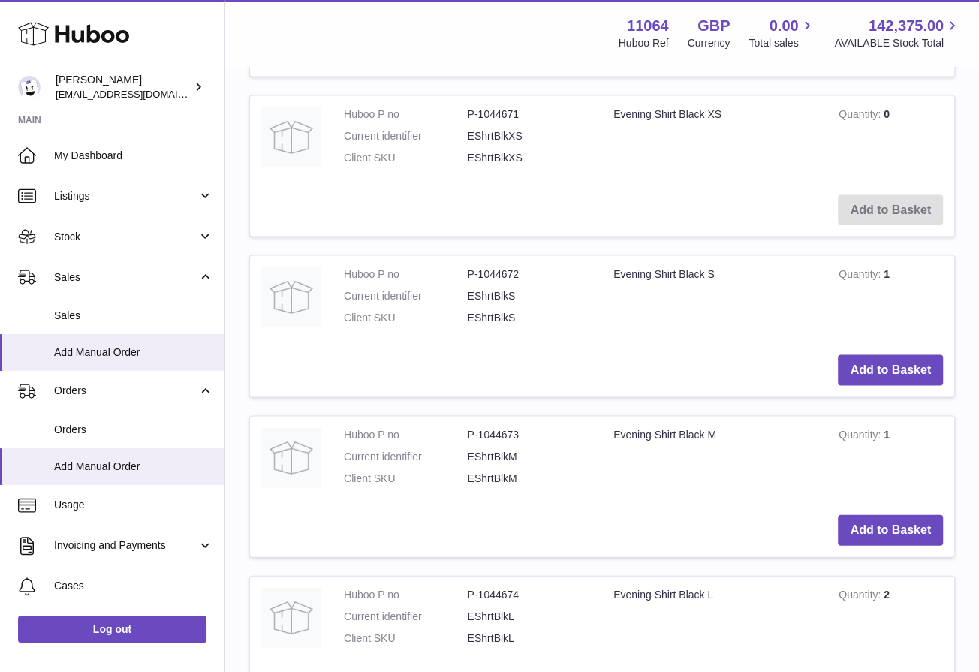
scroll to position [2005, 0]
click at [900, 522] on button "Add to Basket" at bounding box center [890, 532] width 105 height 31
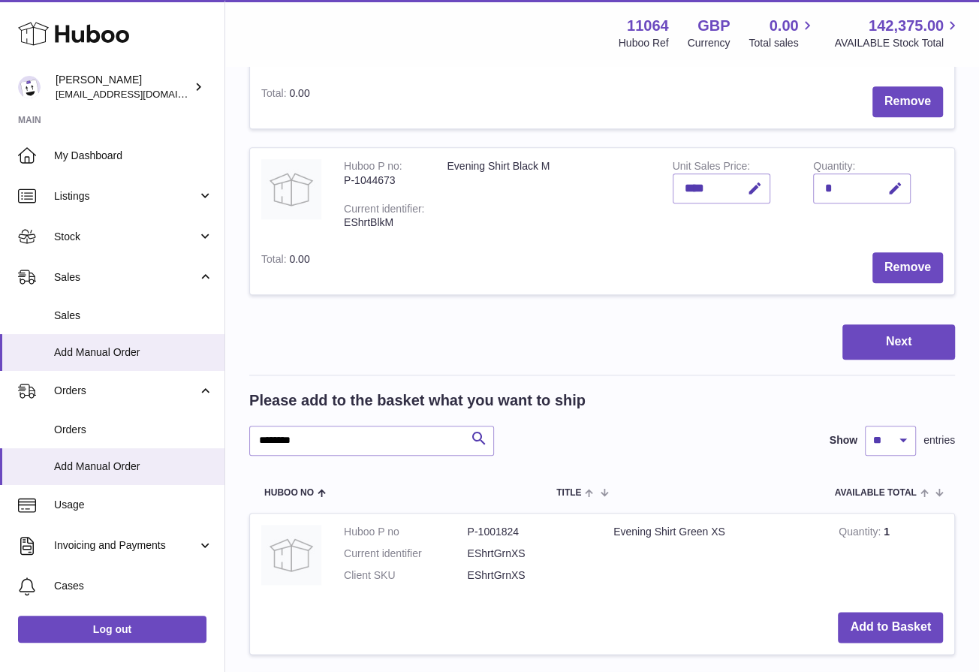
scroll to position [962, 0]
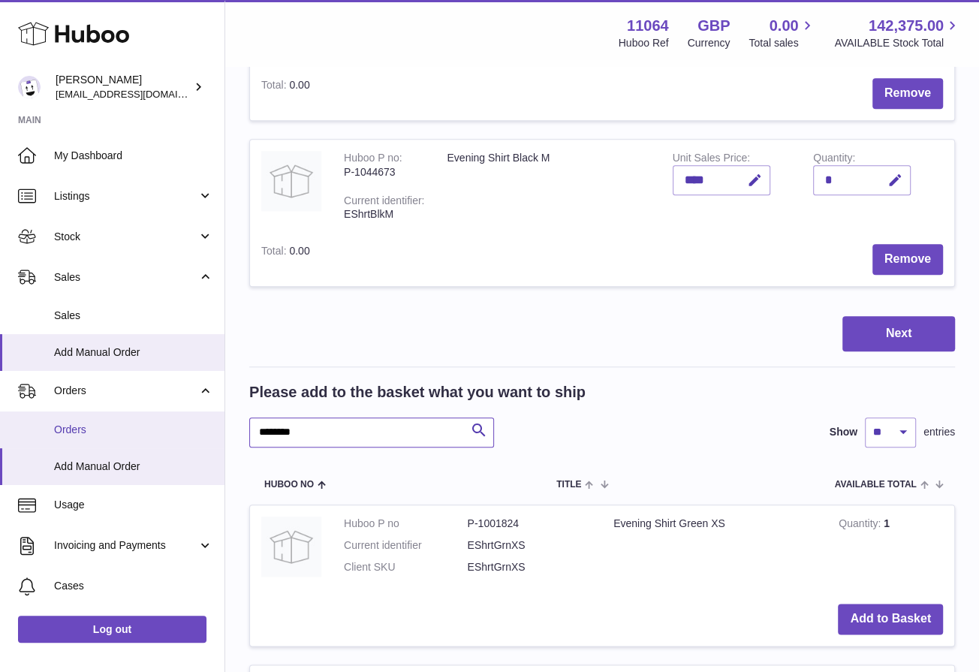
drag, startPoint x: 355, startPoint y: 429, endPoint x: 177, endPoint y: 426, distance: 178.8
click at [177, 427] on div "Huboo [PERSON_NAME] [EMAIL_ADDRESS][DOMAIN_NAME] Main My Dashboard Listings Not…" at bounding box center [489, 669] width 979 height 3262
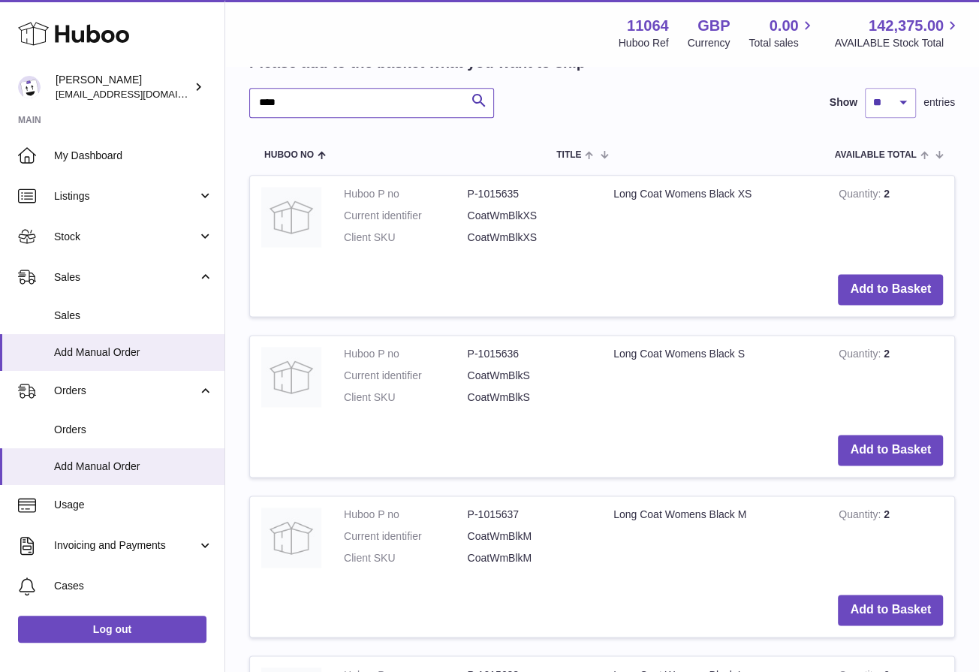
scroll to position [1293, 0]
type input "****"
click at [896, 439] on button "Add to Basket" at bounding box center [890, 449] width 105 height 31
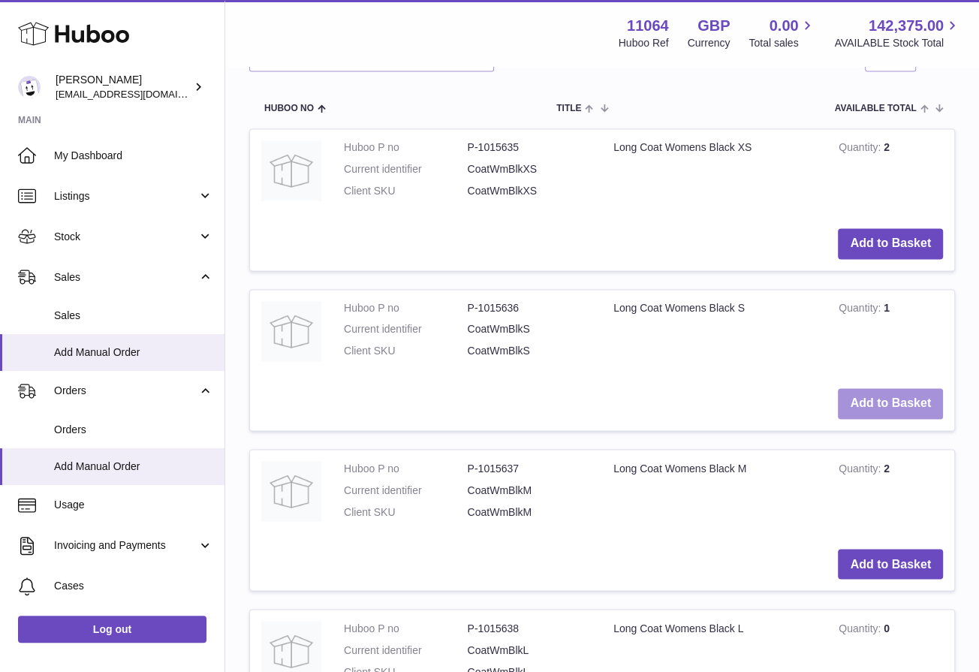
scroll to position [1477, 0]
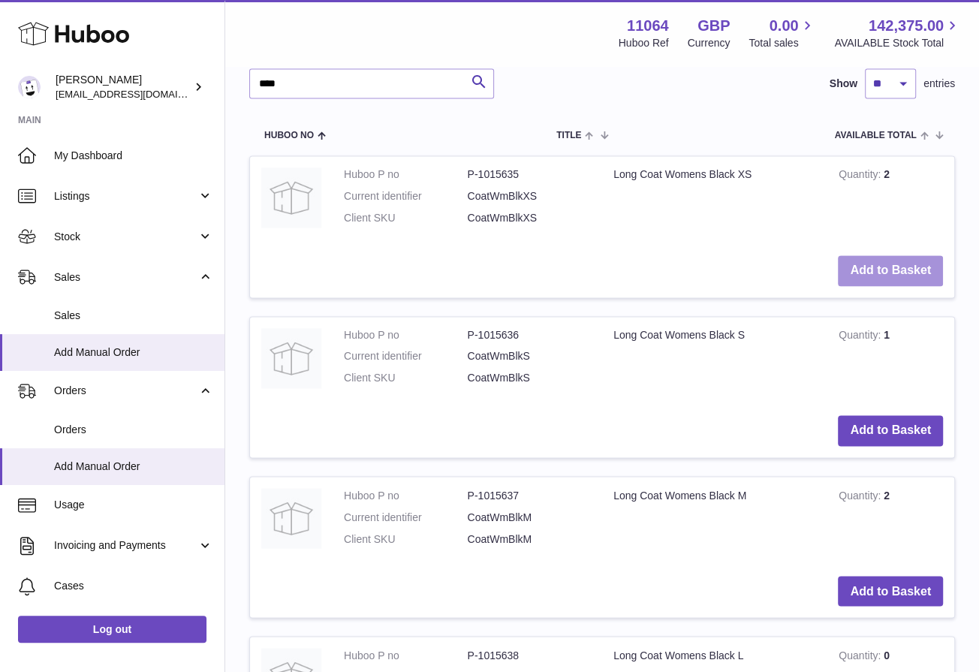
click at [903, 262] on button "Add to Basket" at bounding box center [890, 270] width 105 height 31
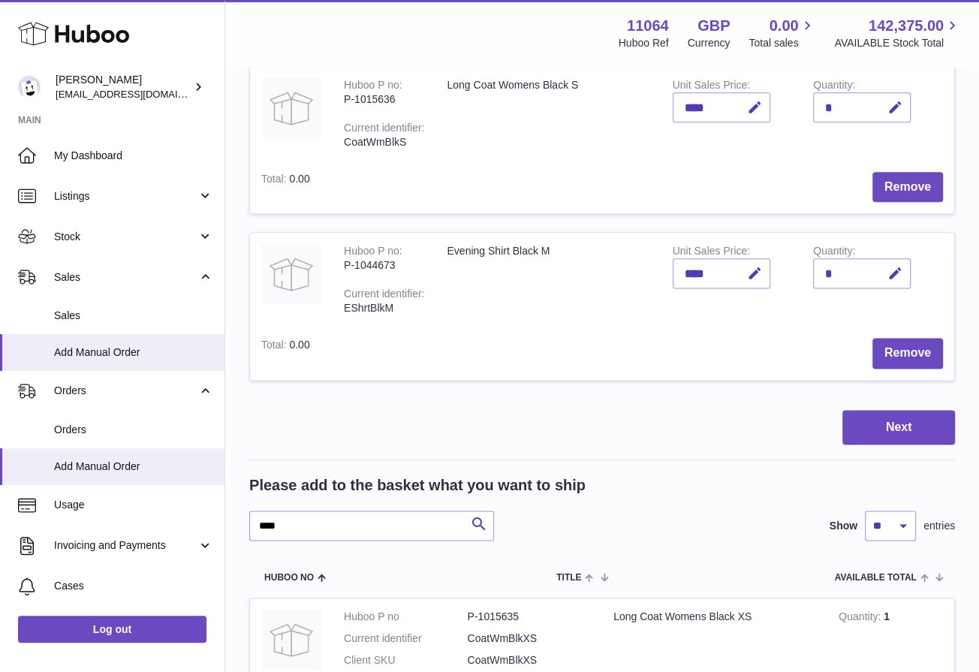
scroll to position [1221, 0]
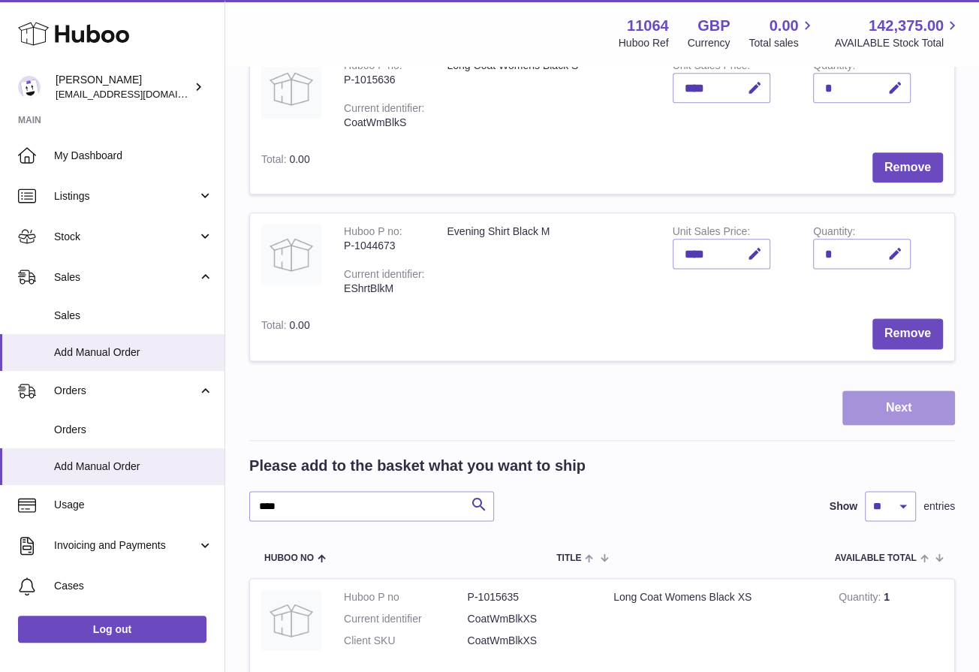
click at [919, 415] on button "Next" at bounding box center [899, 408] width 113 height 35
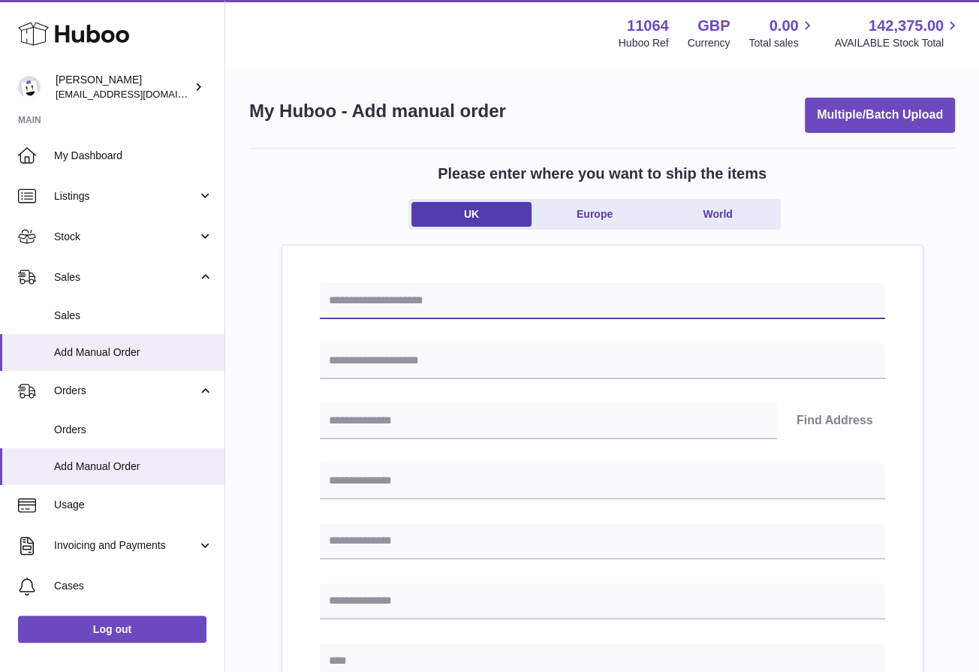
click at [452, 307] on input "text" at bounding box center [603, 301] width 566 height 36
type input "**********"
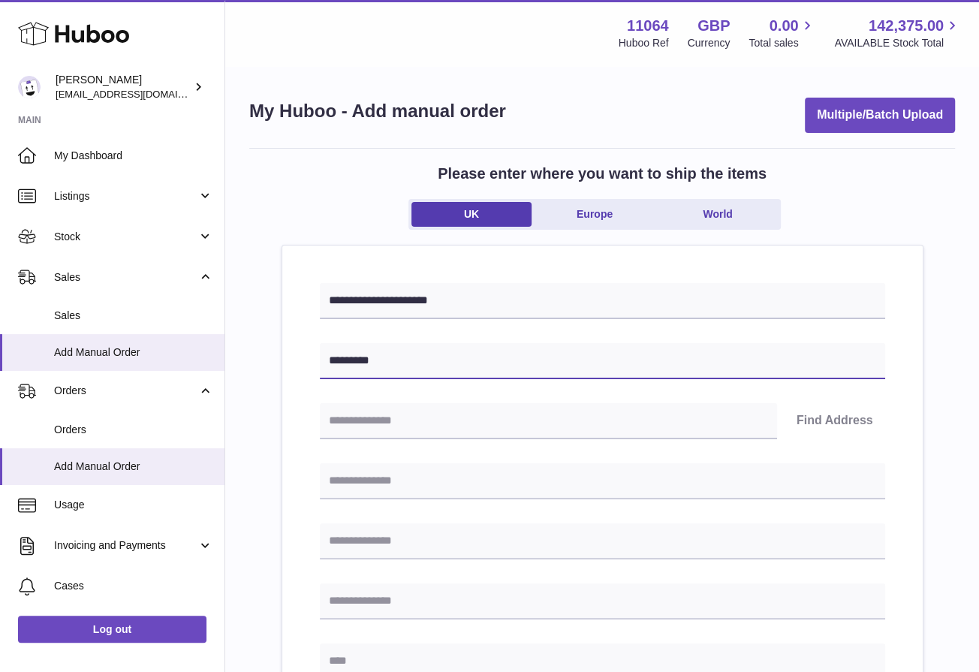
type input "**********"
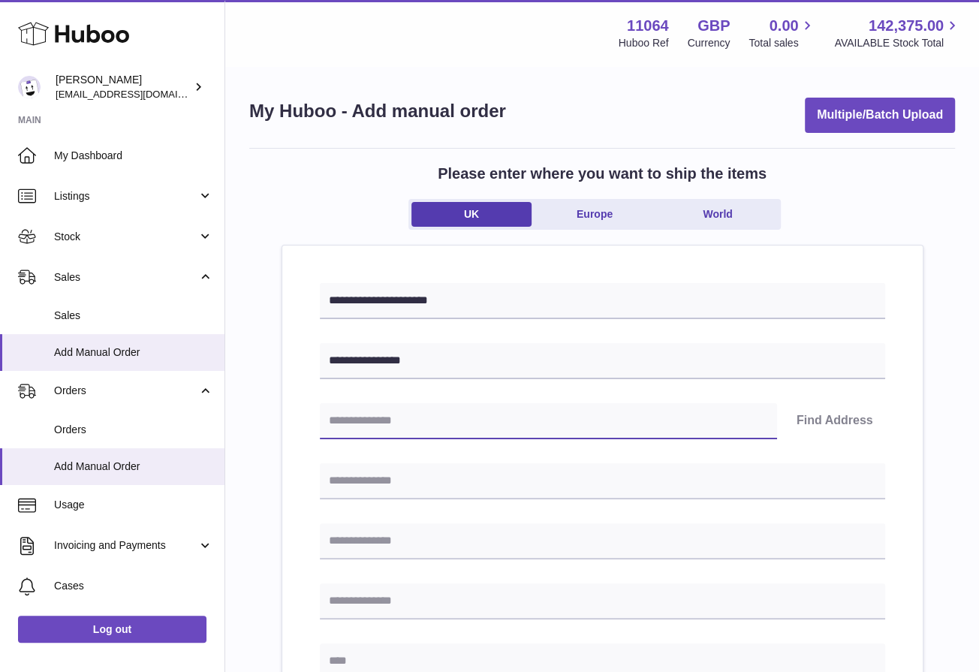
click at [490, 420] on input "text" at bounding box center [548, 421] width 457 height 36
type input "********"
click at [835, 421] on button "Find Address" at bounding box center [835, 421] width 101 height 36
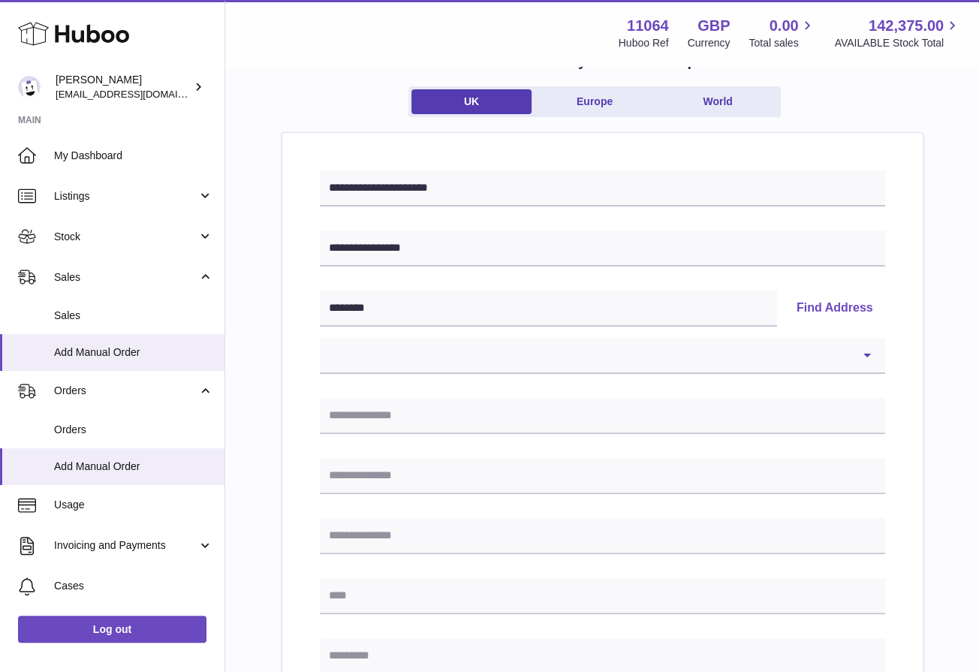
scroll to position [125, 0]
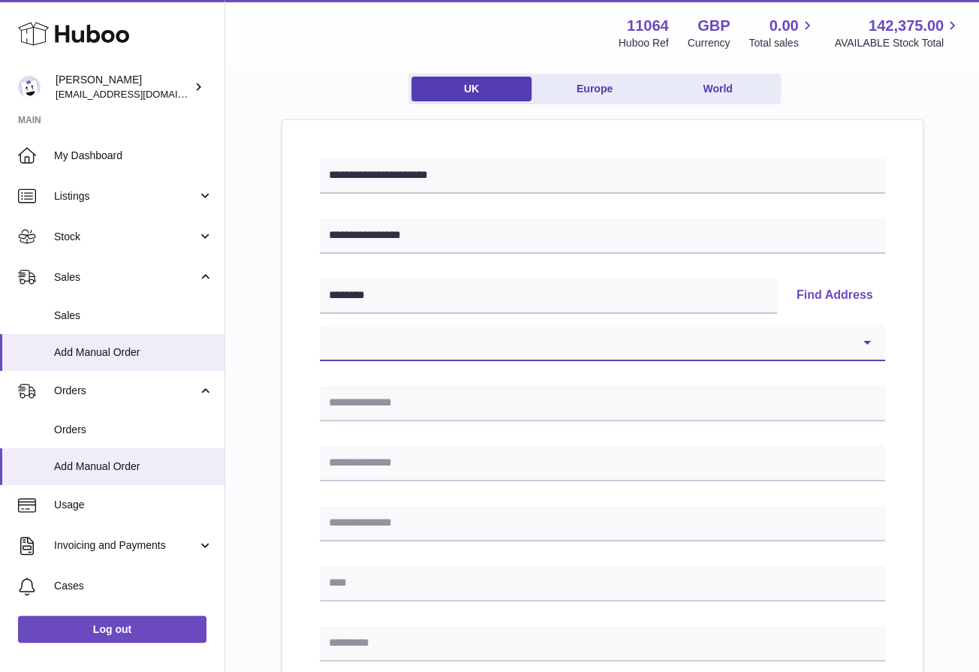
click at [762, 327] on select "**********" at bounding box center [603, 343] width 566 height 36
select select "**"
click at [320, 325] on select "**********" at bounding box center [603, 343] width 566 height 36
type input "**********"
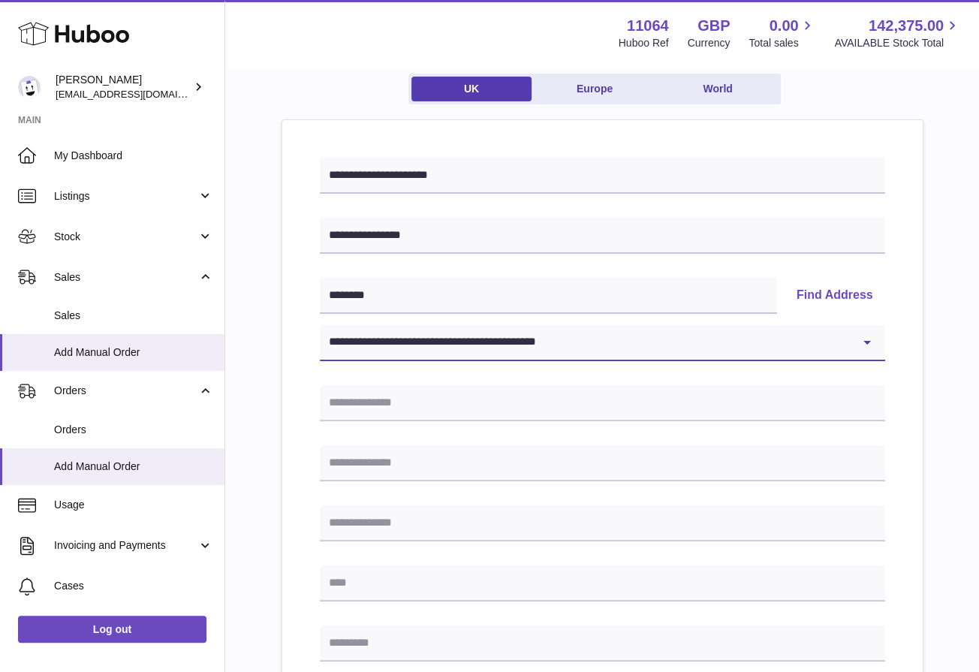
type input "******"
type input "********"
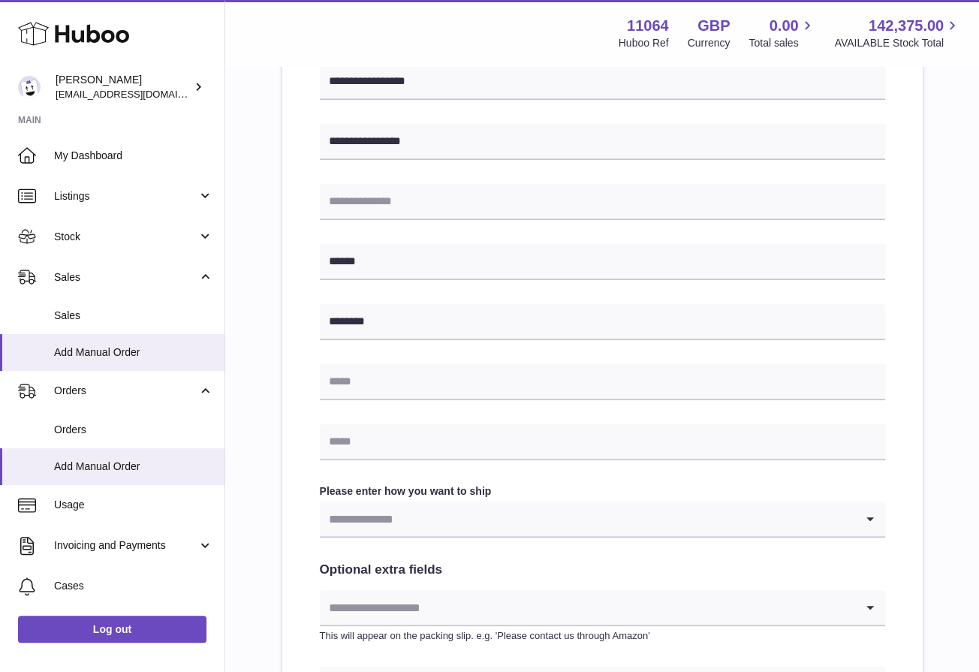
scroll to position [565, 0]
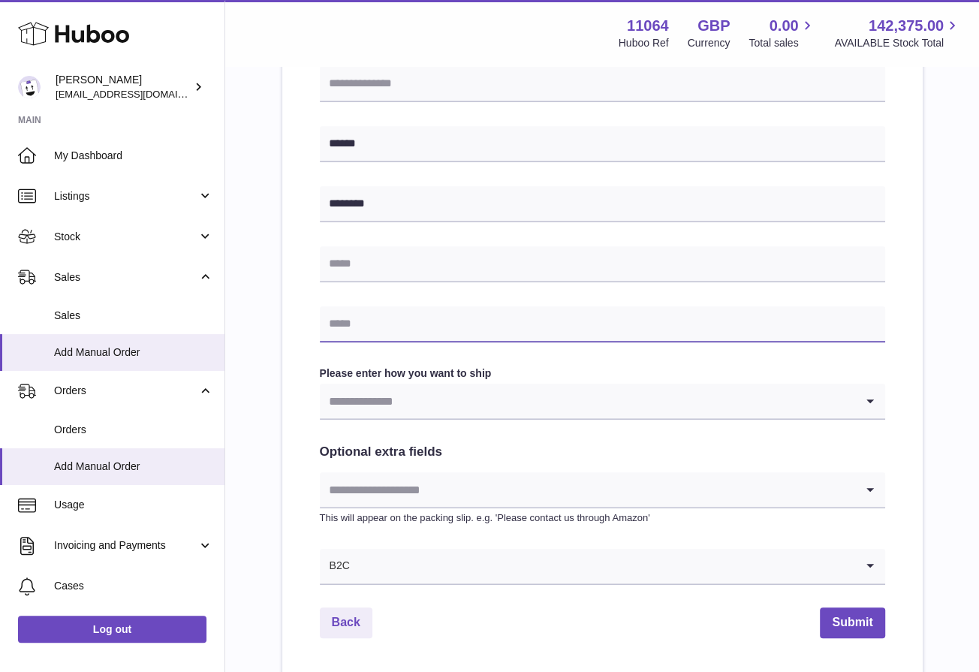
click at [491, 322] on input "text" at bounding box center [603, 324] width 566 height 36
type input "*"
type input "**********"
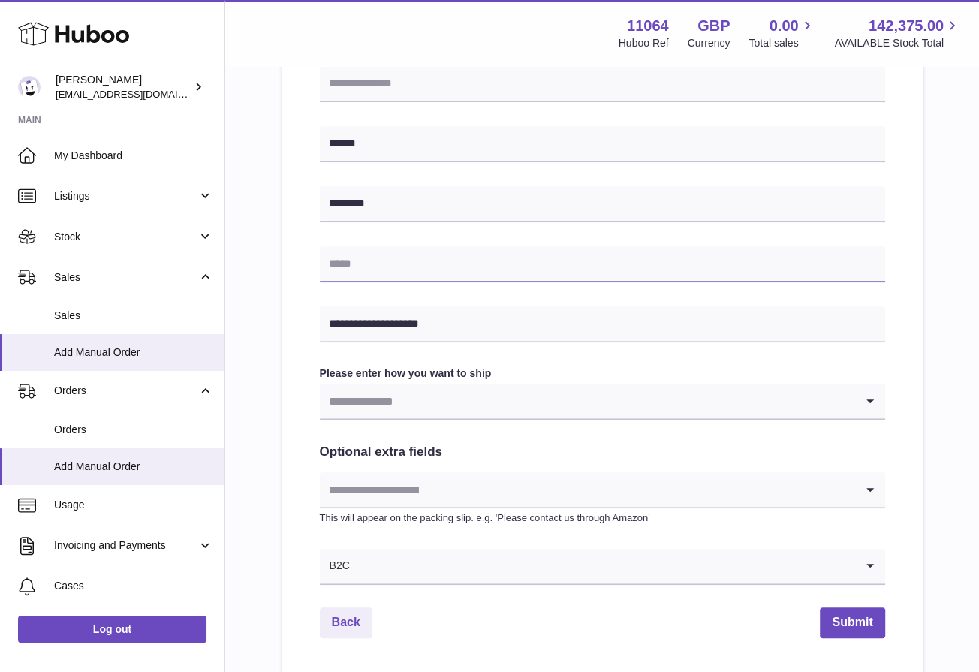
click at [763, 267] on input "text" at bounding box center [603, 264] width 566 height 36
type input "**********"
click at [829, 373] on label "Please enter how you want to ship" at bounding box center [603, 374] width 566 height 14
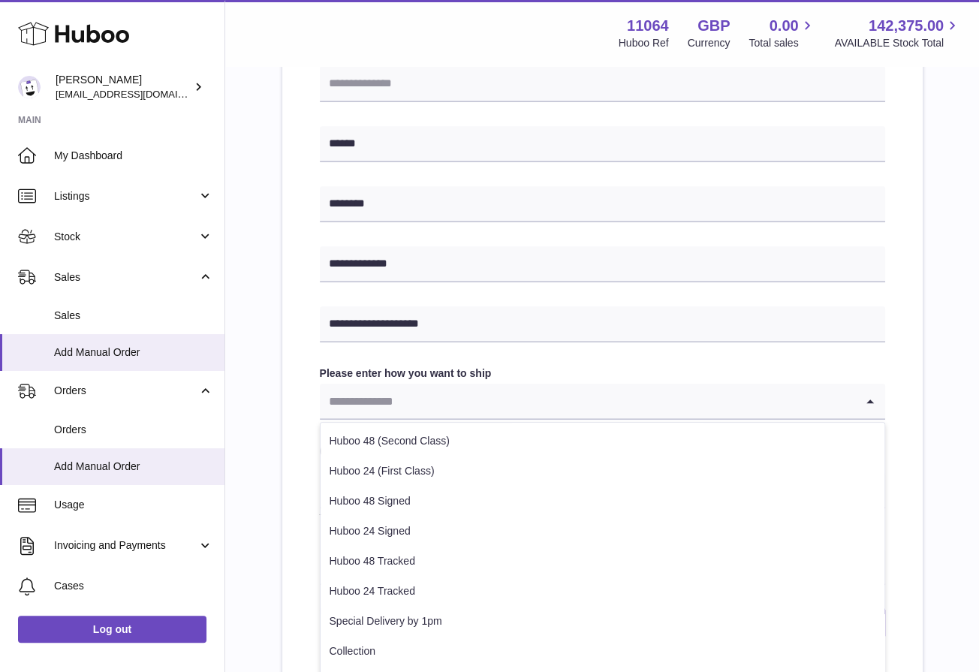
click at [816, 394] on input "Search for option" at bounding box center [588, 401] width 536 height 35
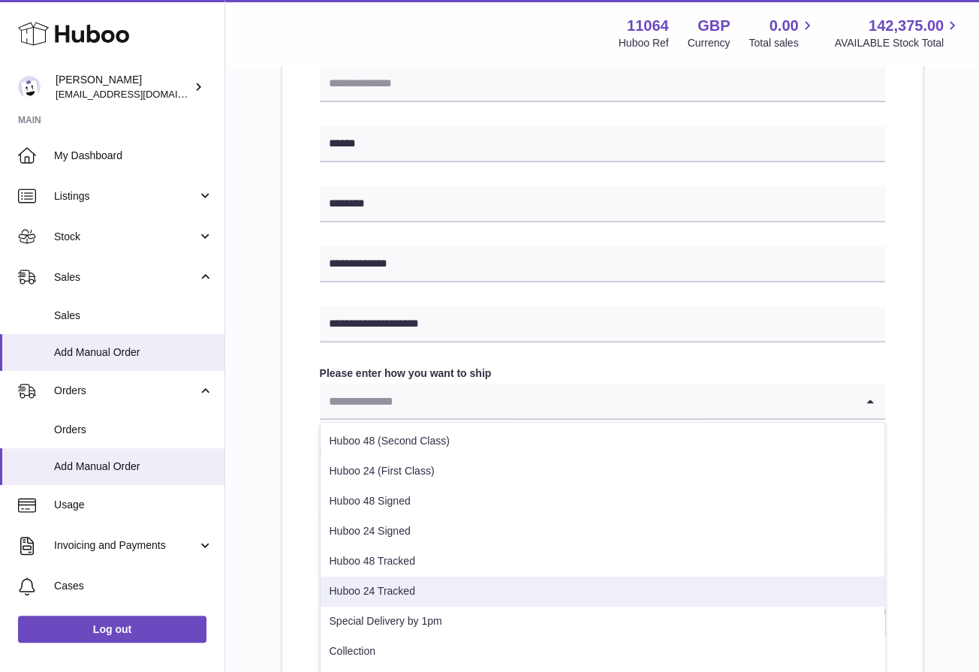
click at [696, 584] on li "Huboo 24 Tracked" at bounding box center [603, 592] width 564 height 30
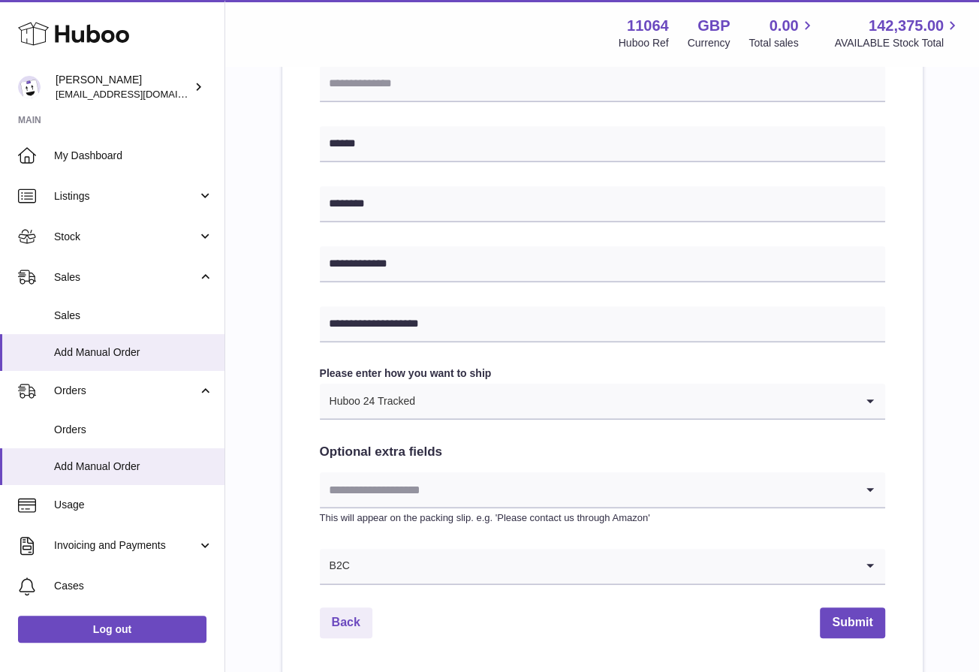
click at [747, 391] on input "Search for option" at bounding box center [635, 401] width 439 height 35
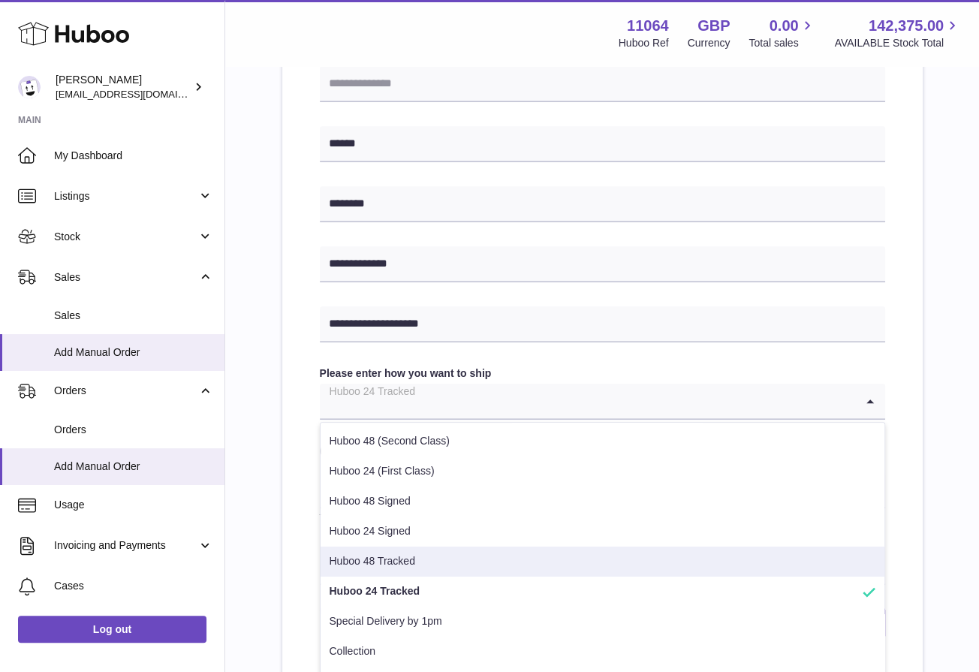
click at [633, 551] on li "Huboo 48 Tracked" at bounding box center [603, 562] width 564 height 30
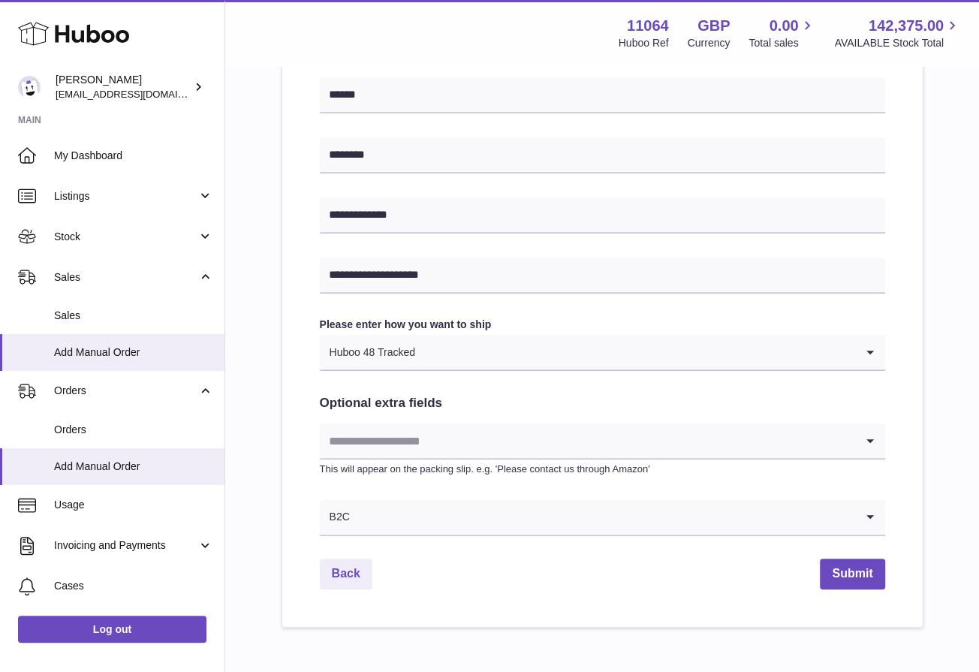
scroll to position [621, 0]
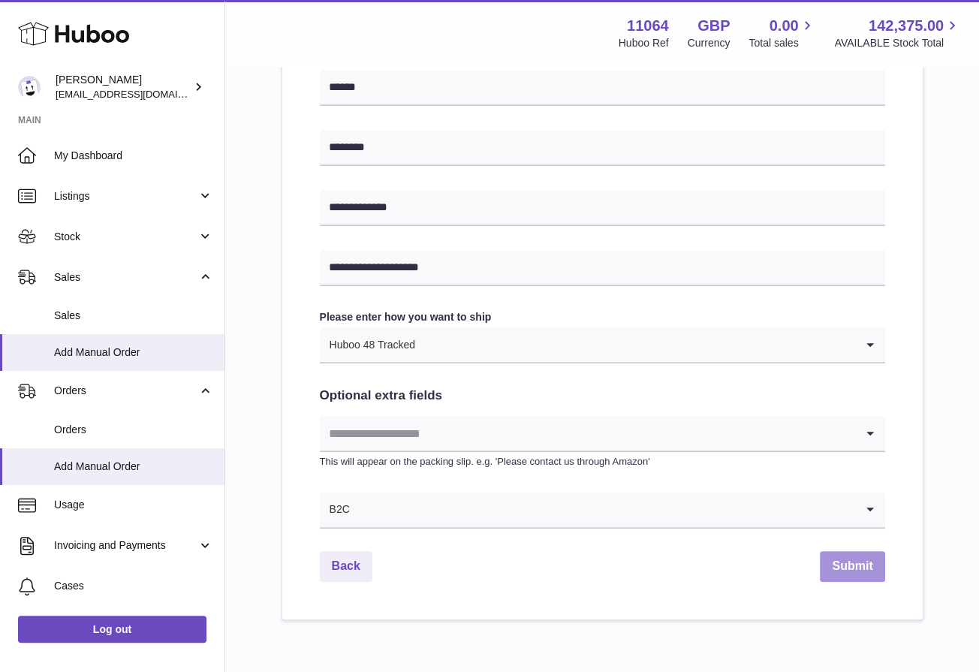
click at [865, 560] on button "Submit" at bounding box center [852, 566] width 65 height 31
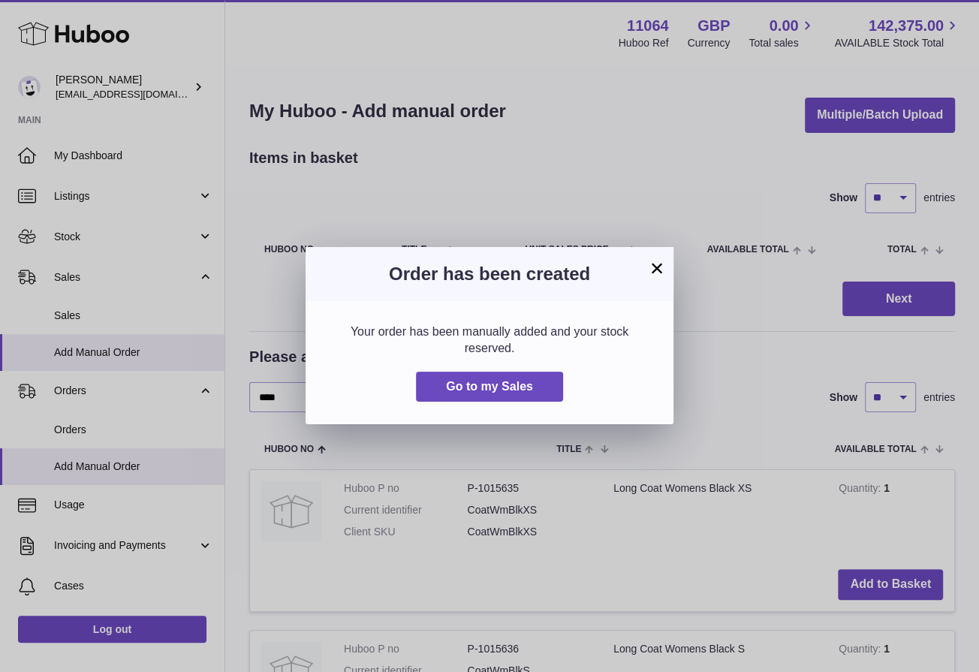
click at [657, 268] on button "×" at bounding box center [657, 268] width 18 height 18
